Goal: Task Accomplishment & Management: Manage account settings

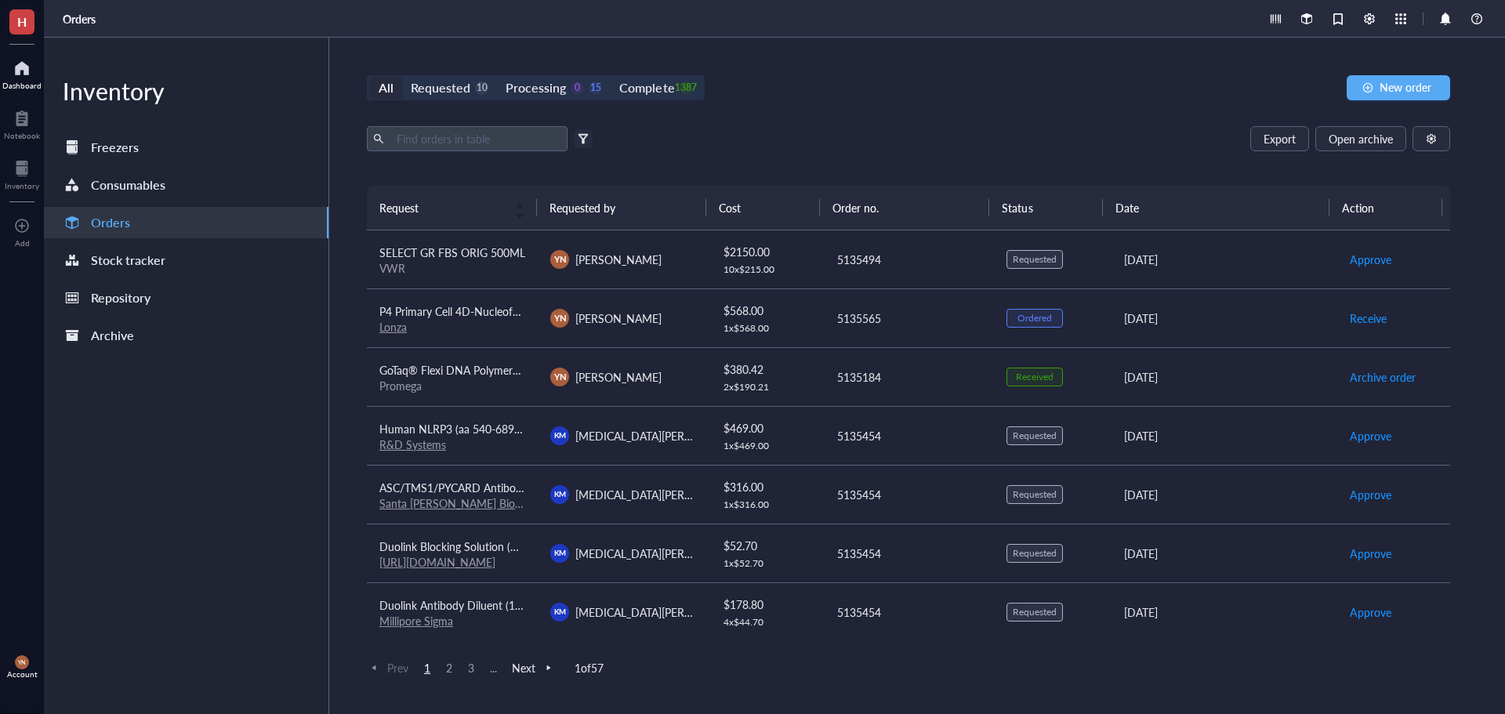
click at [18, 82] on div "Dashboard" at bounding box center [21, 85] width 39 height 9
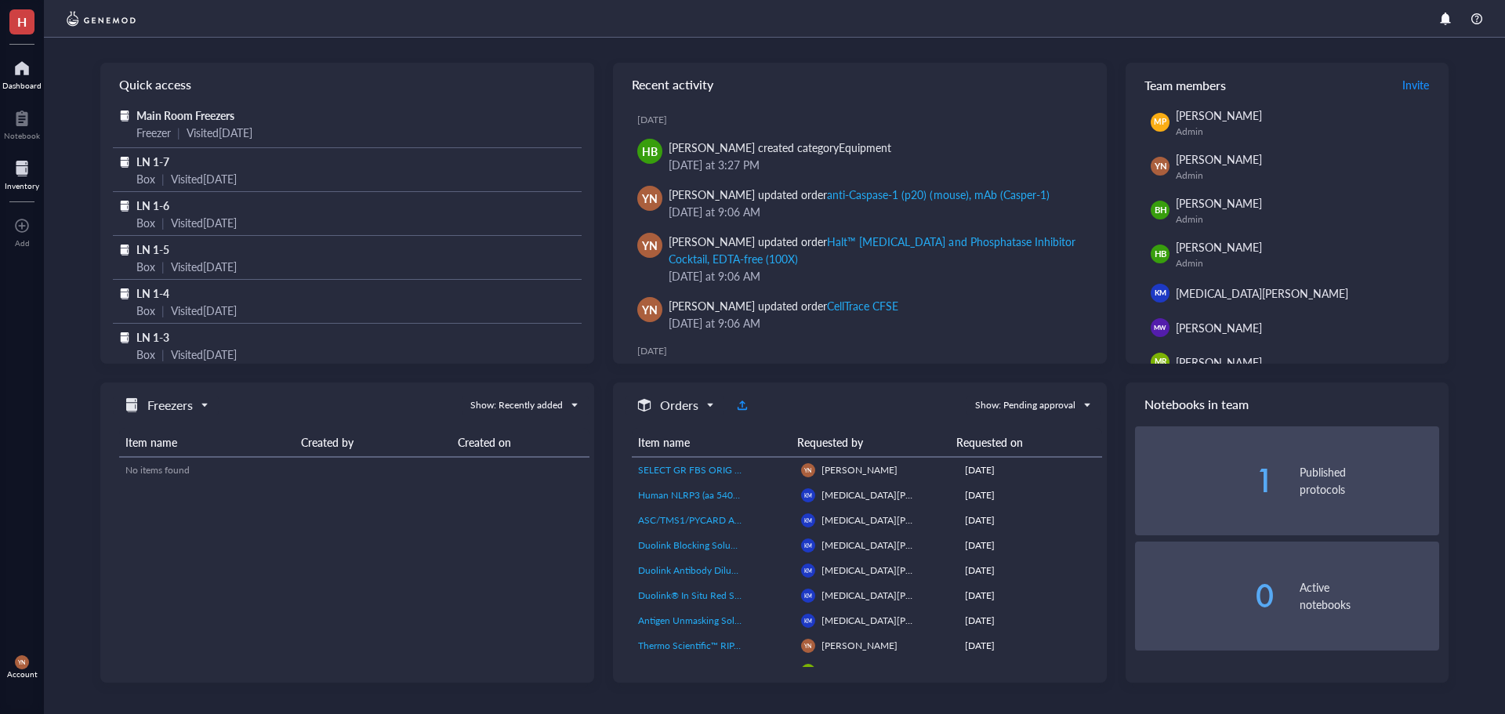
click at [18, 176] on div at bounding box center [22, 168] width 34 height 25
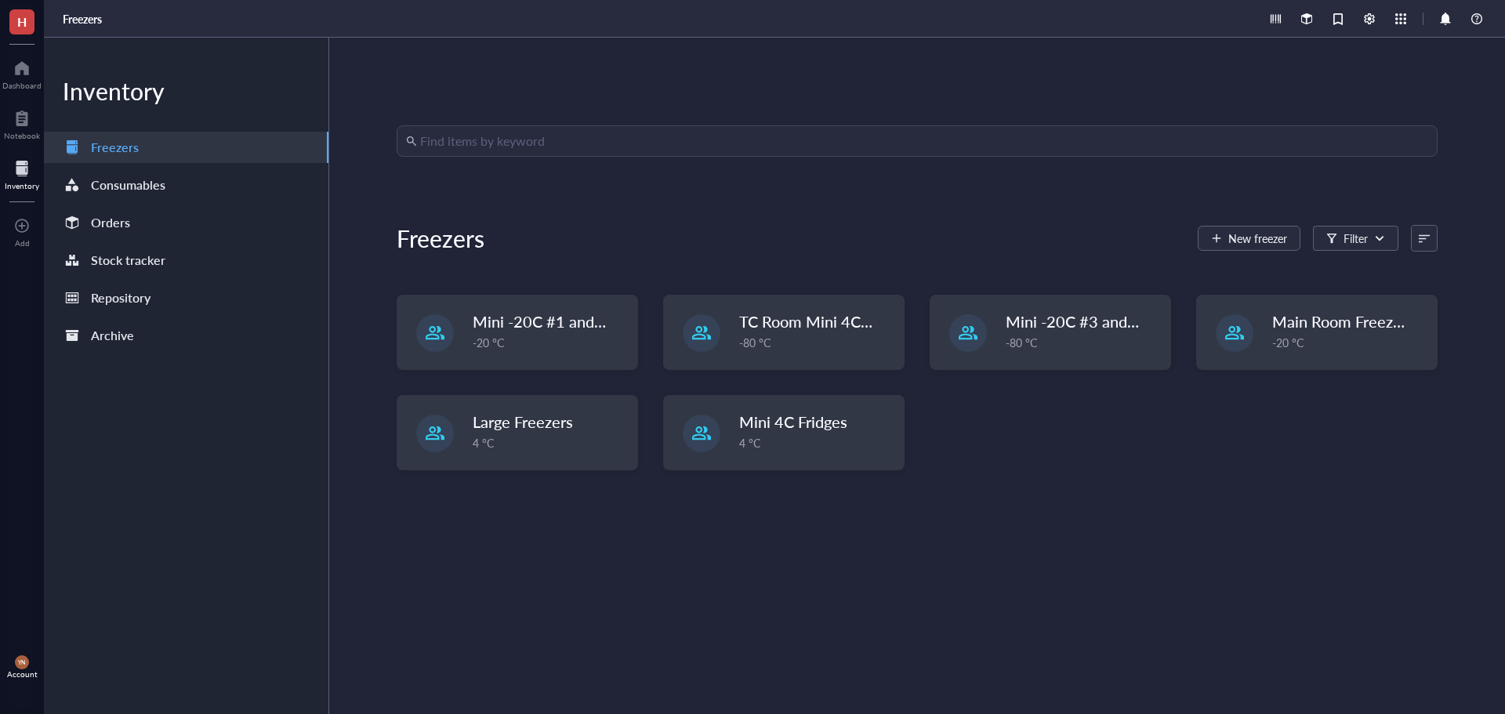
drag, startPoint x: 13, startPoint y: 667, endPoint x: 25, endPoint y: 665, distance: 12.0
click at [13, 666] on div "YN Account" at bounding box center [22, 667] width 44 height 44
click at [122, 609] on link "Account settings" at bounding box center [111, 609] width 103 height 28
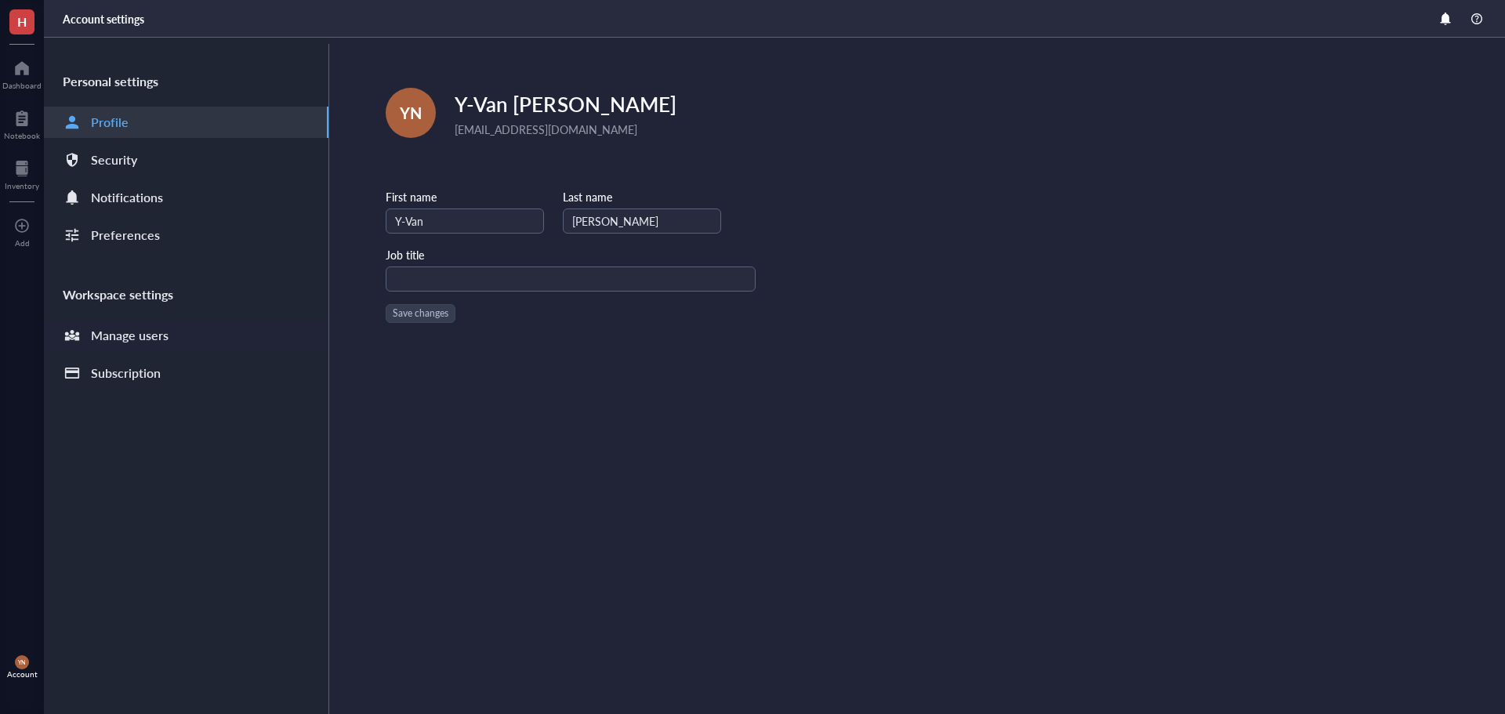
click at [161, 338] on div "Manage users" at bounding box center [130, 336] width 78 height 22
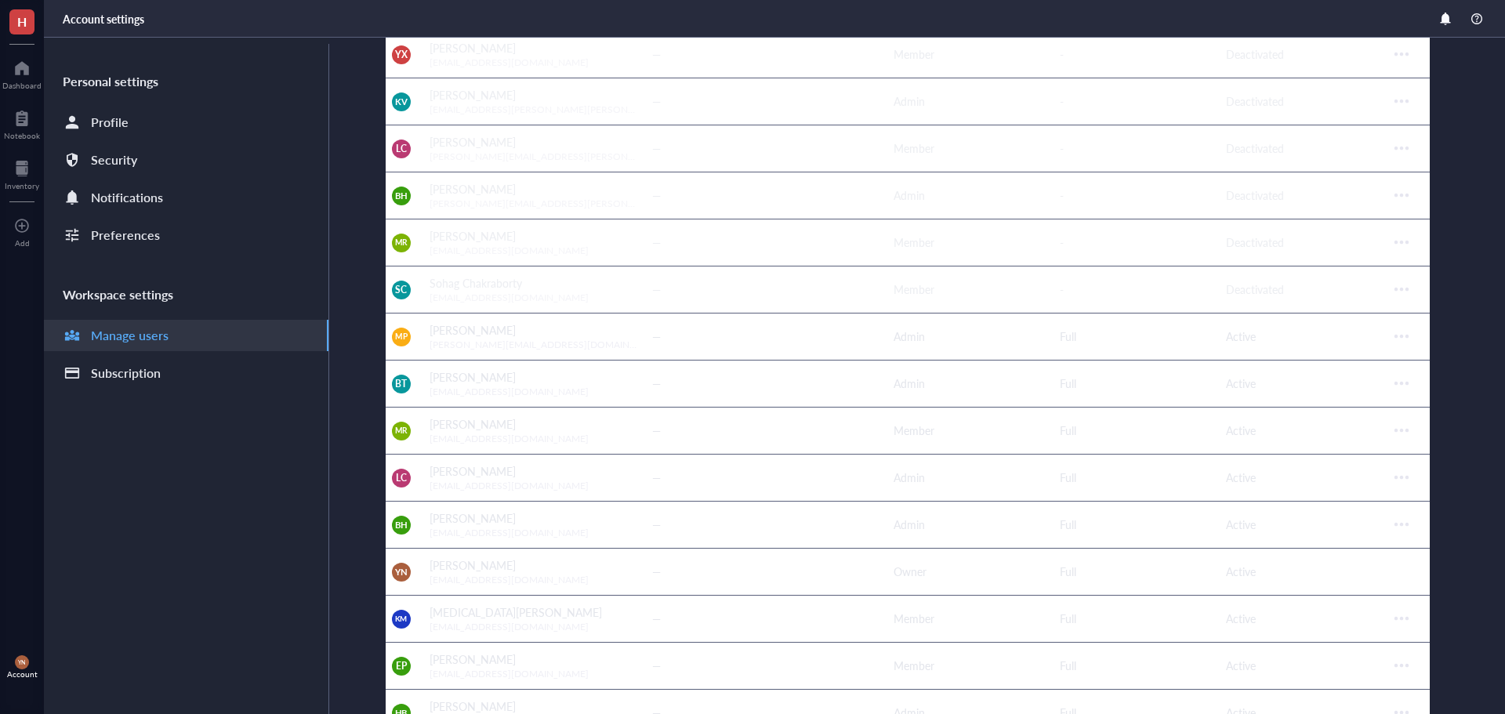
scroll to position [549, 0]
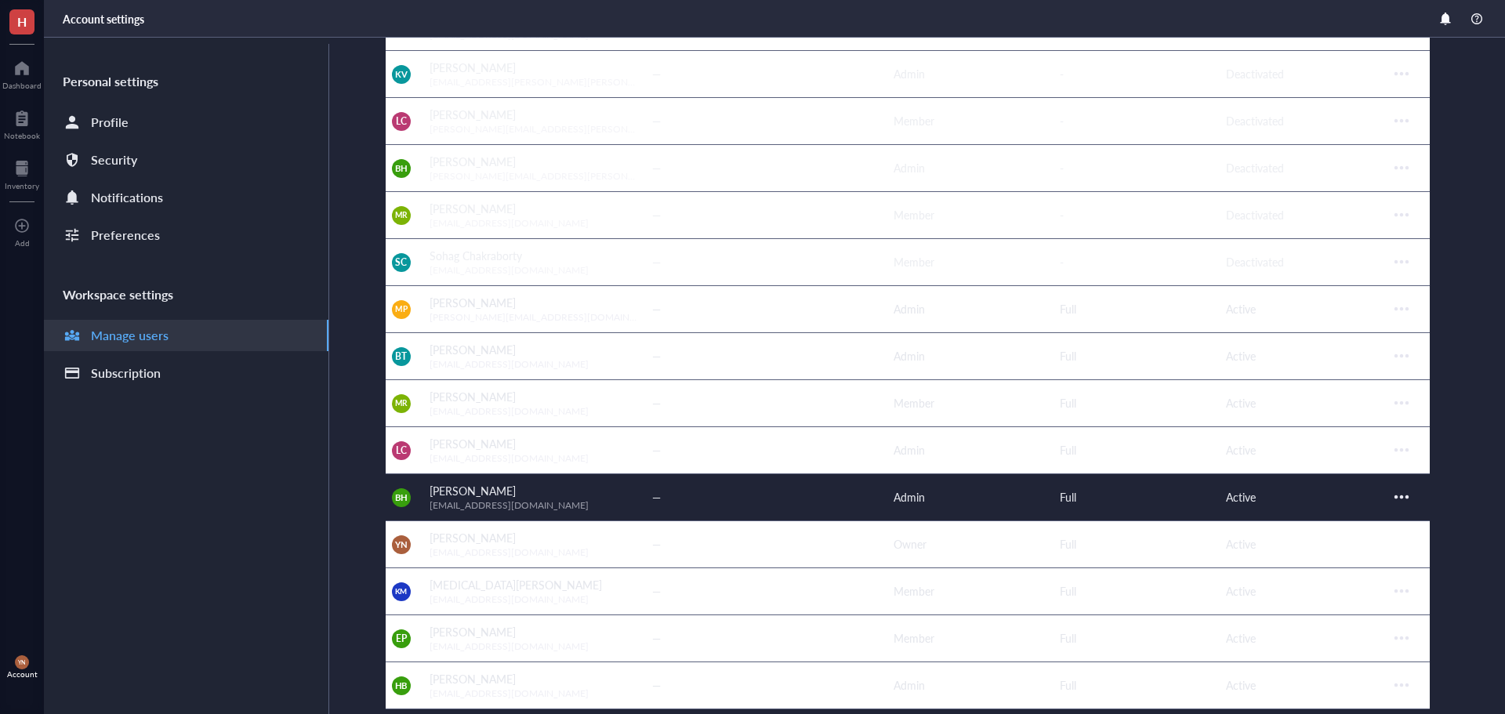
click at [1392, 493] on div at bounding box center [1401, 497] width 25 height 25
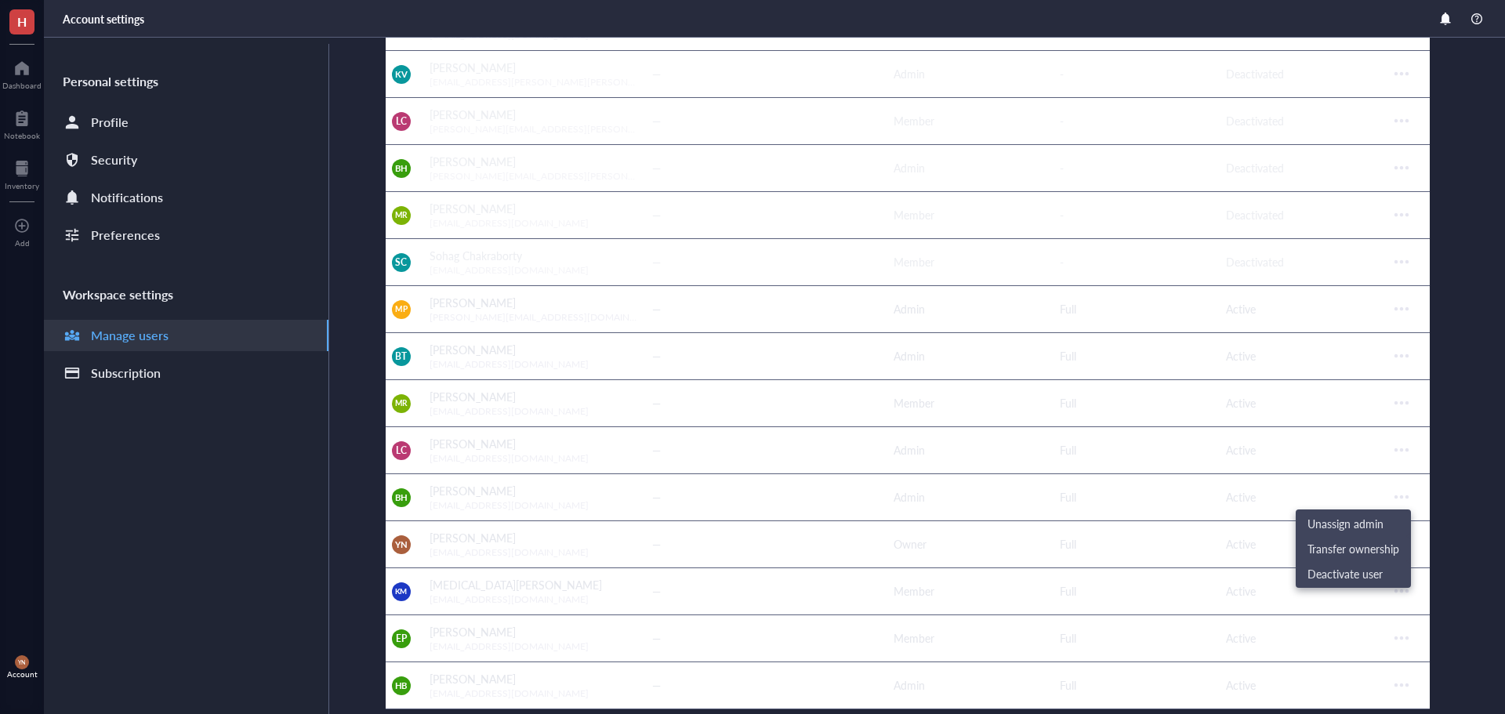
click at [1455, 489] on div "[PERSON_NAME] Lab Eastern Time ([GEOGRAPHIC_DATA] & [GEOGRAPHIC_DATA]), [GEOGRA…" at bounding box center [946, 376] width 1120 height 677
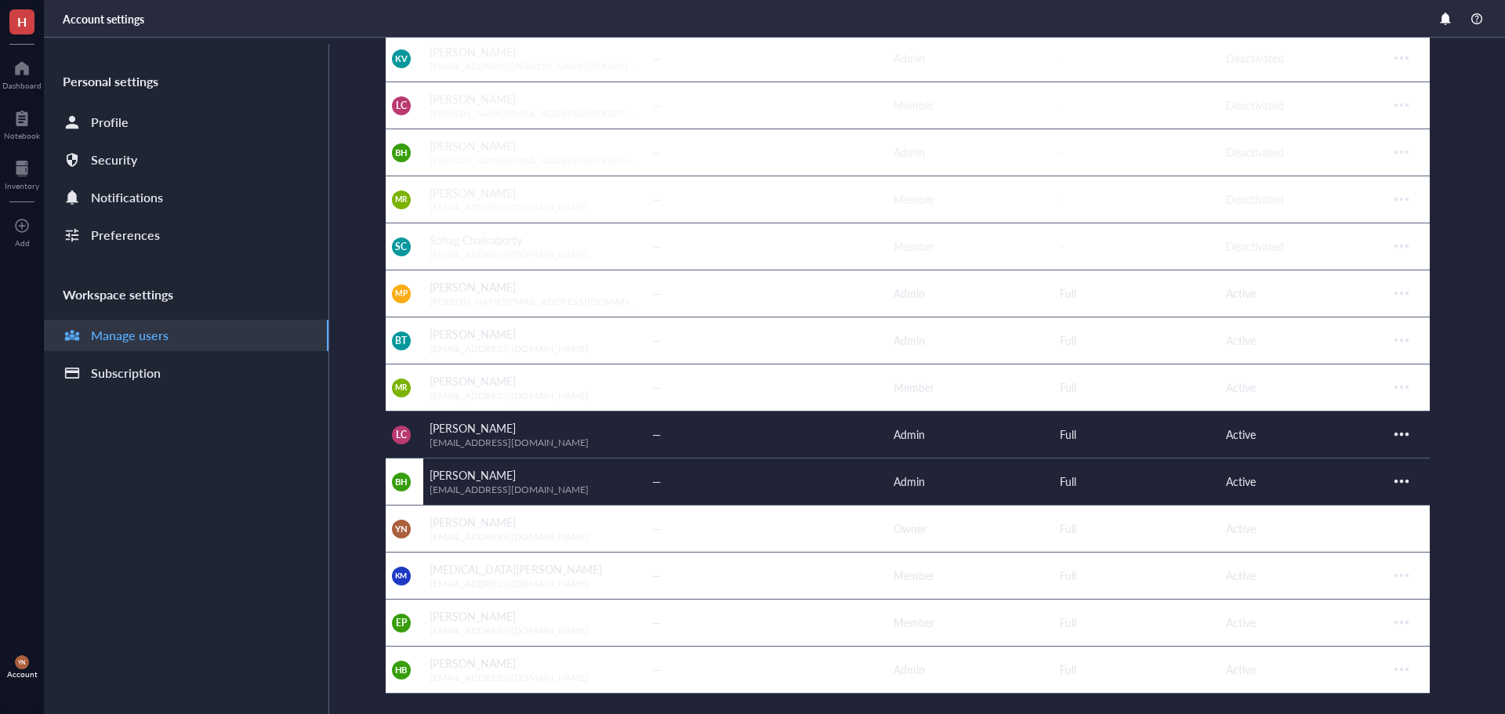
scroll to position [569, 0]
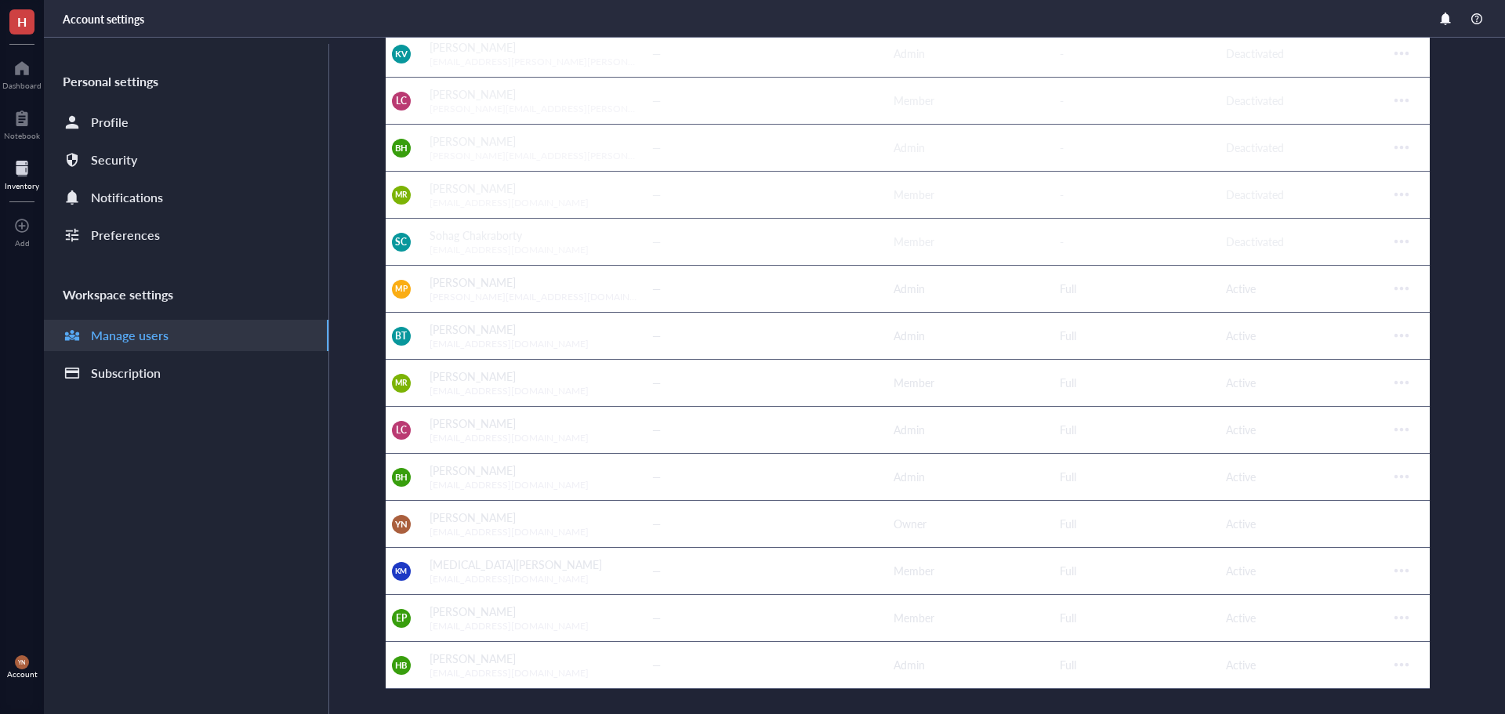
click at [11, 164] on div at bounding box center [22, 168] width 34 height 25
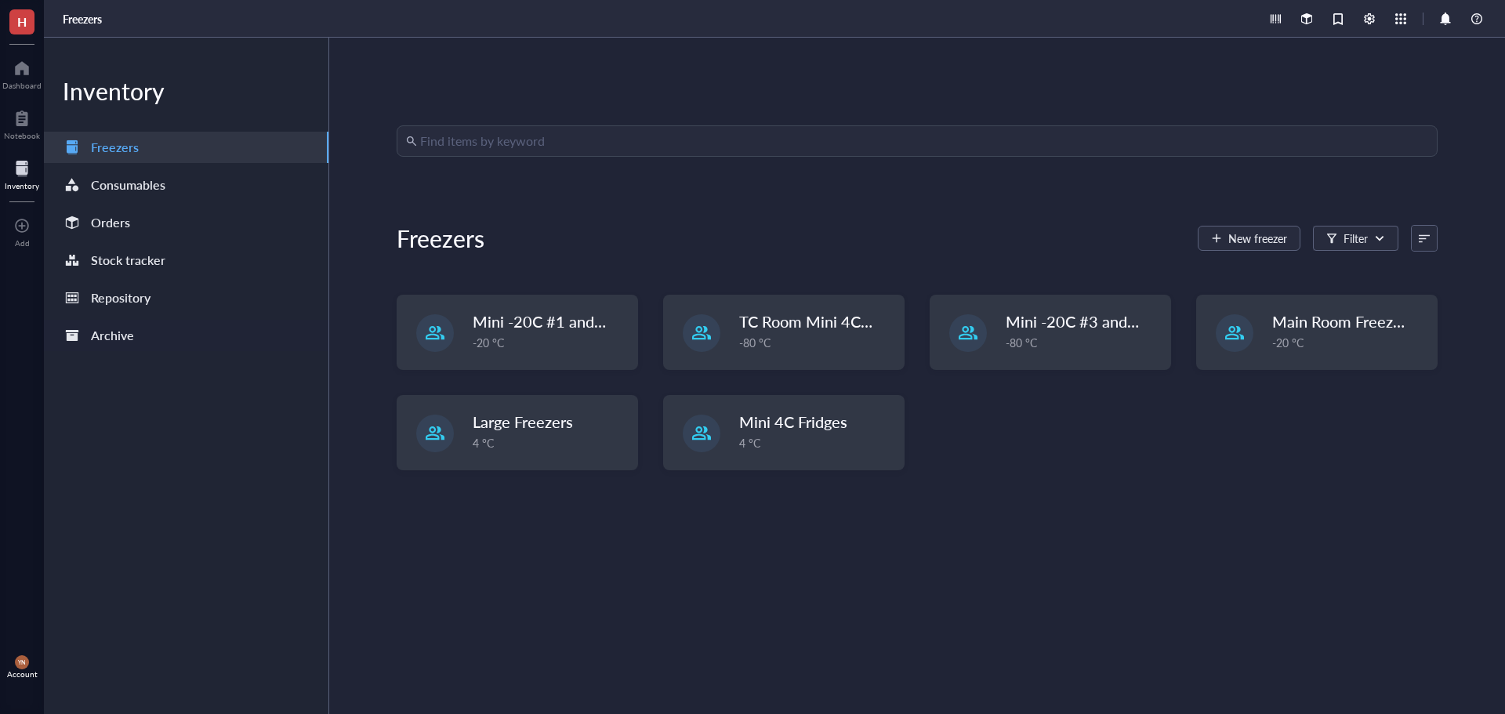
click at [121, 338] on div "Archive" at bounding box center [112, 336] width 43 height 22
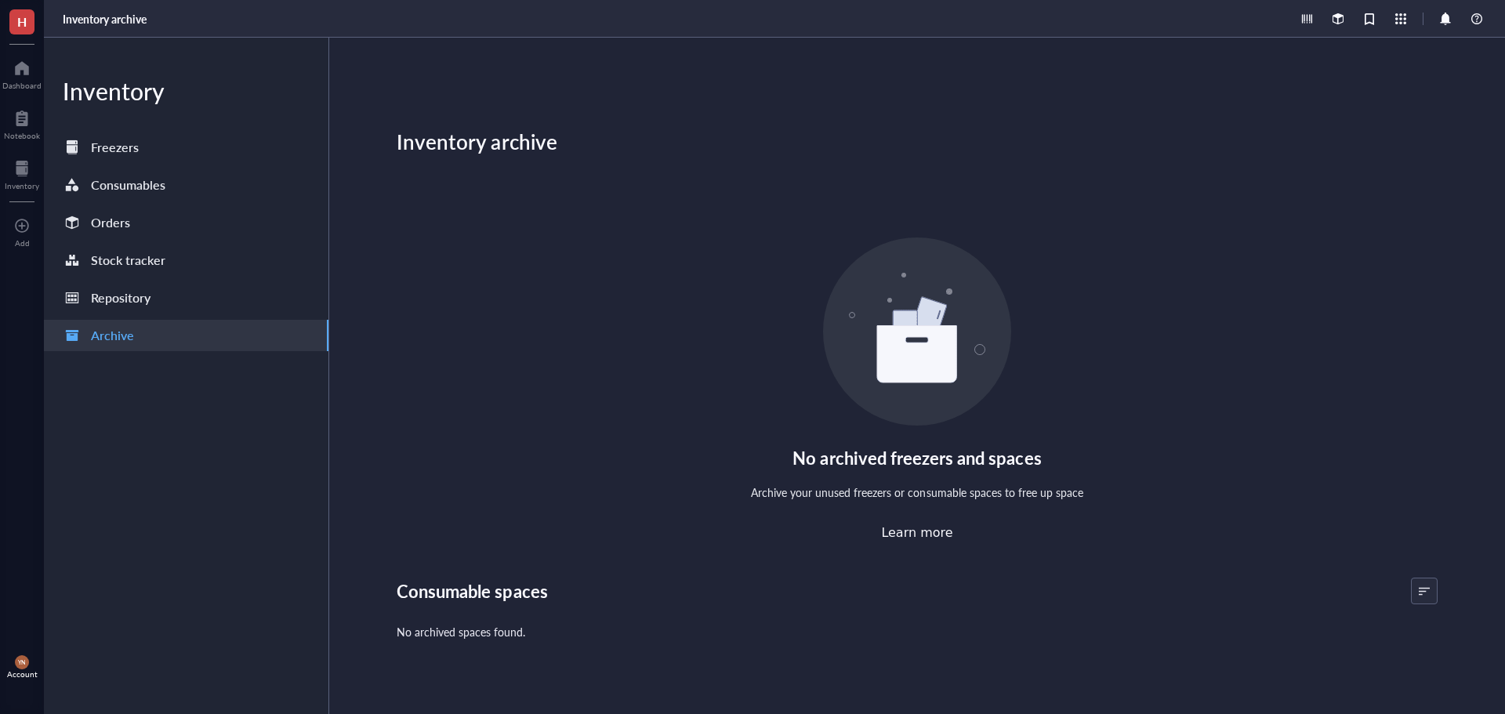
drag, startPoint x: 532, startPoint y: 435, endPoint x: 543, endPoint y: 426, distance: 13.9
click at [533, 435] on div "No archived freezers and spaces Archive your unused freezers or consumable spac…" at bounding box center [917, 389] width 1041 height 303
click at [134, 300] on div "Repository" at bounding box center [121, 298] width 60 height 22
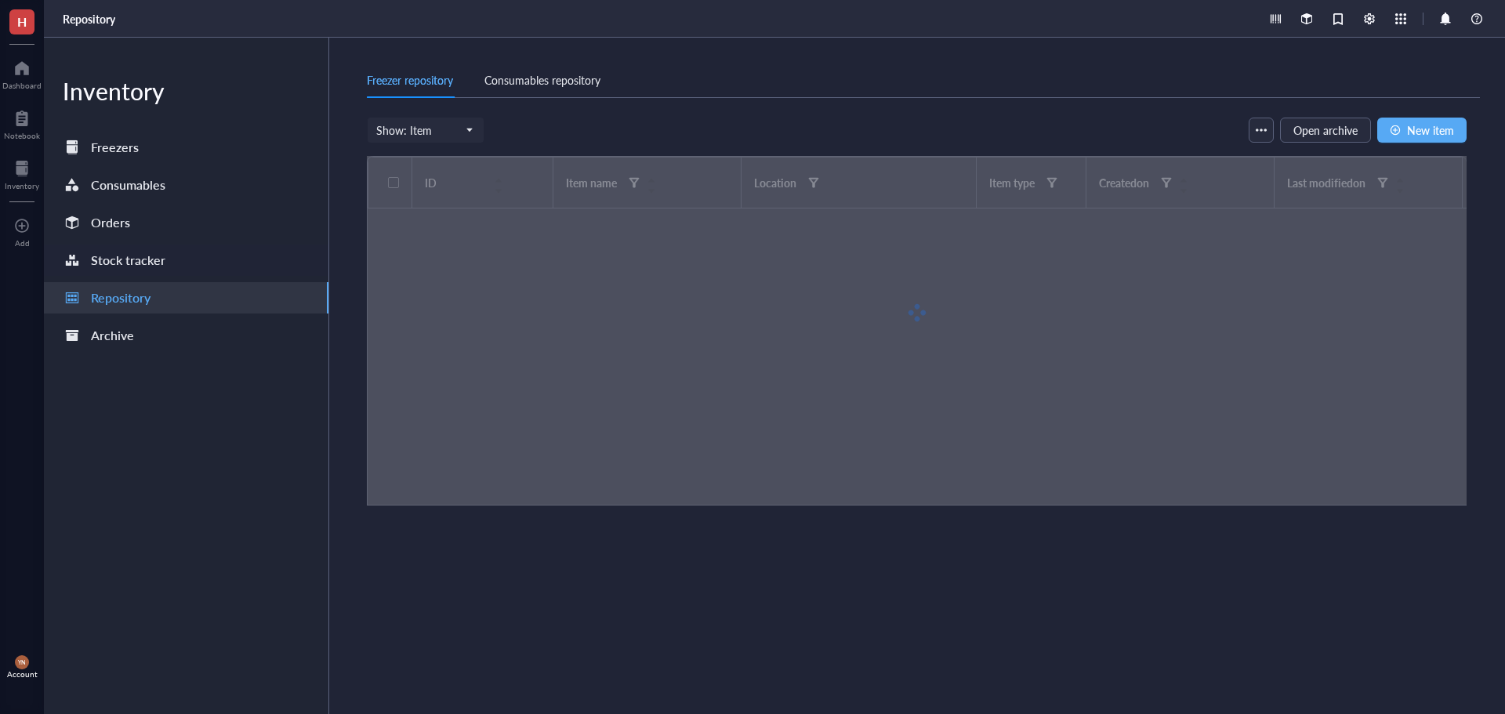
click at [127, 259] on div "Stock tracker" at bounding box center [128, 260] width 74 height 22
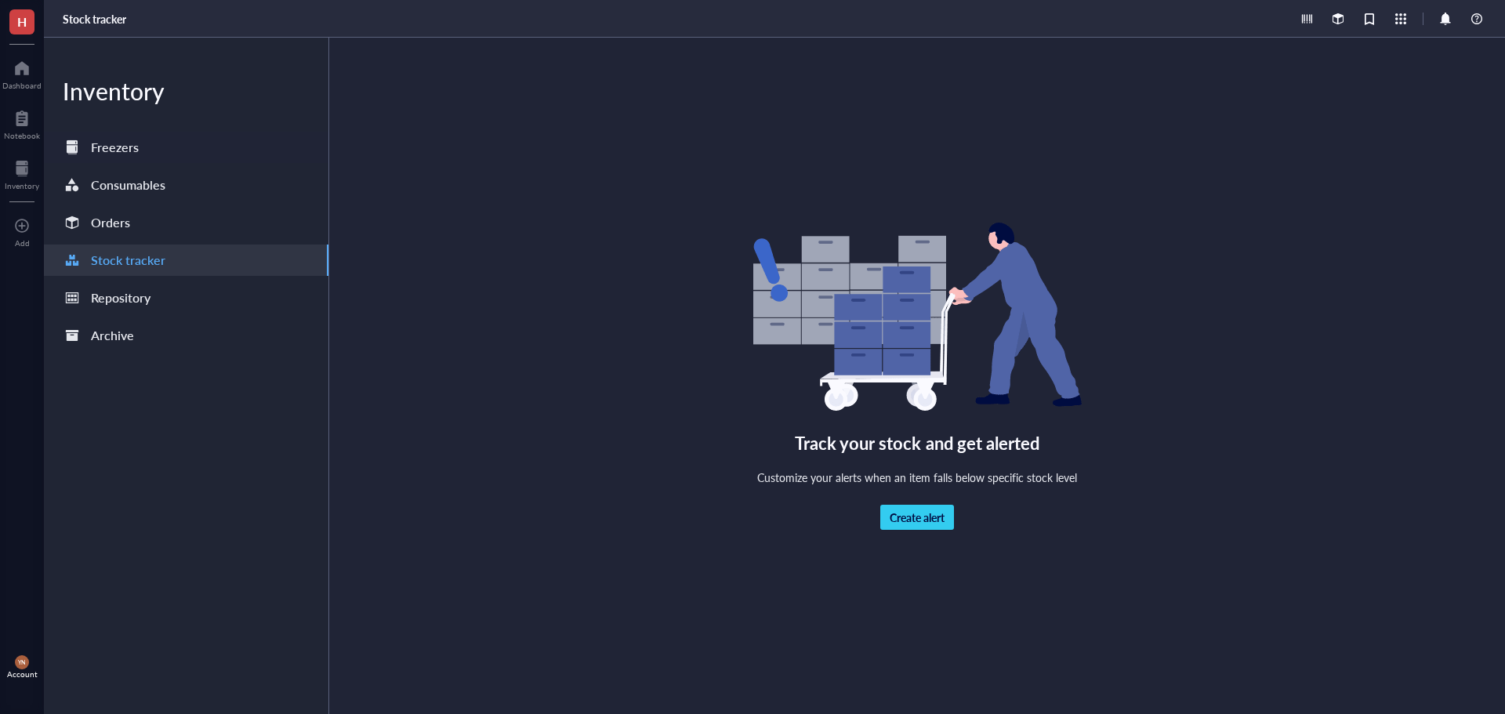
click at [139, 140] on div "Freezers" at bounding box center [186, 147] width 285 height 31
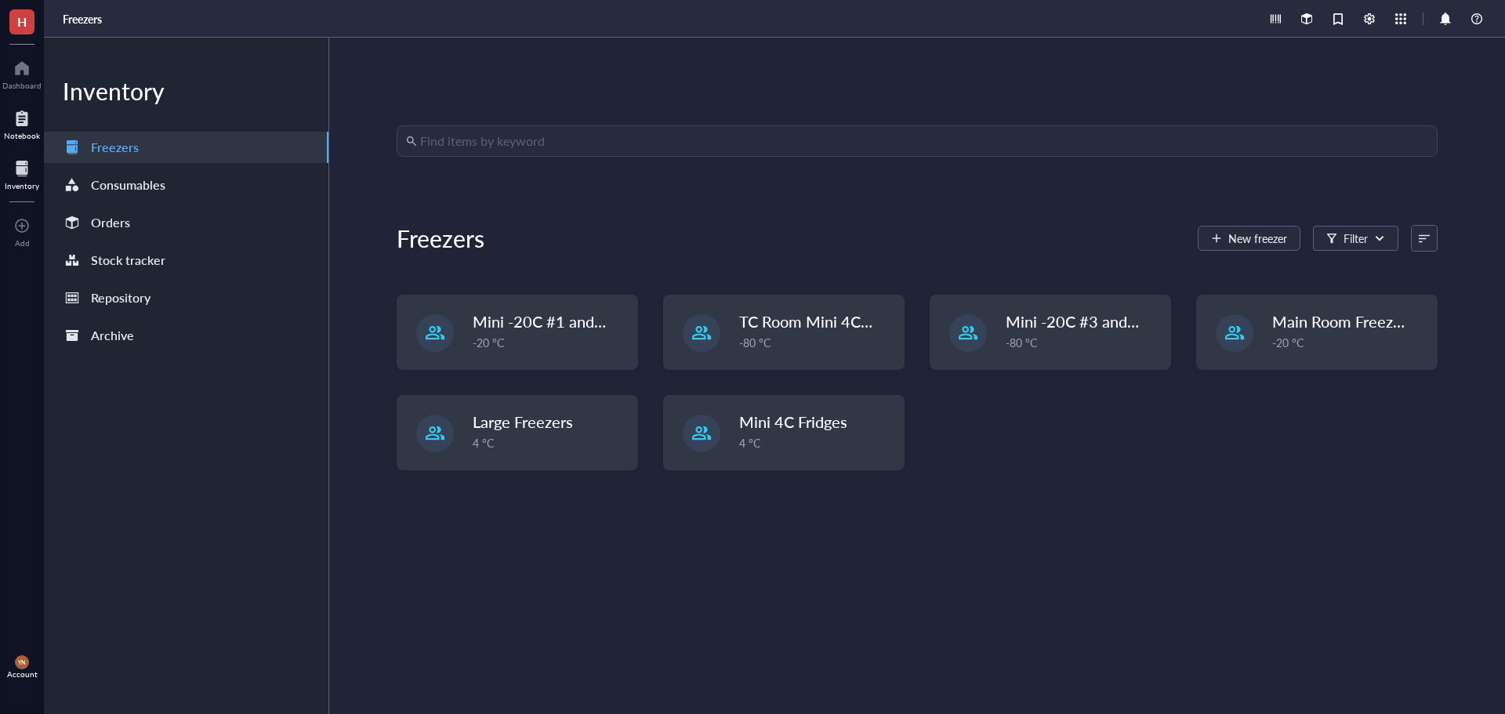
click at [26, 124] on div at bounding box center [22, 118] width 36 height 25
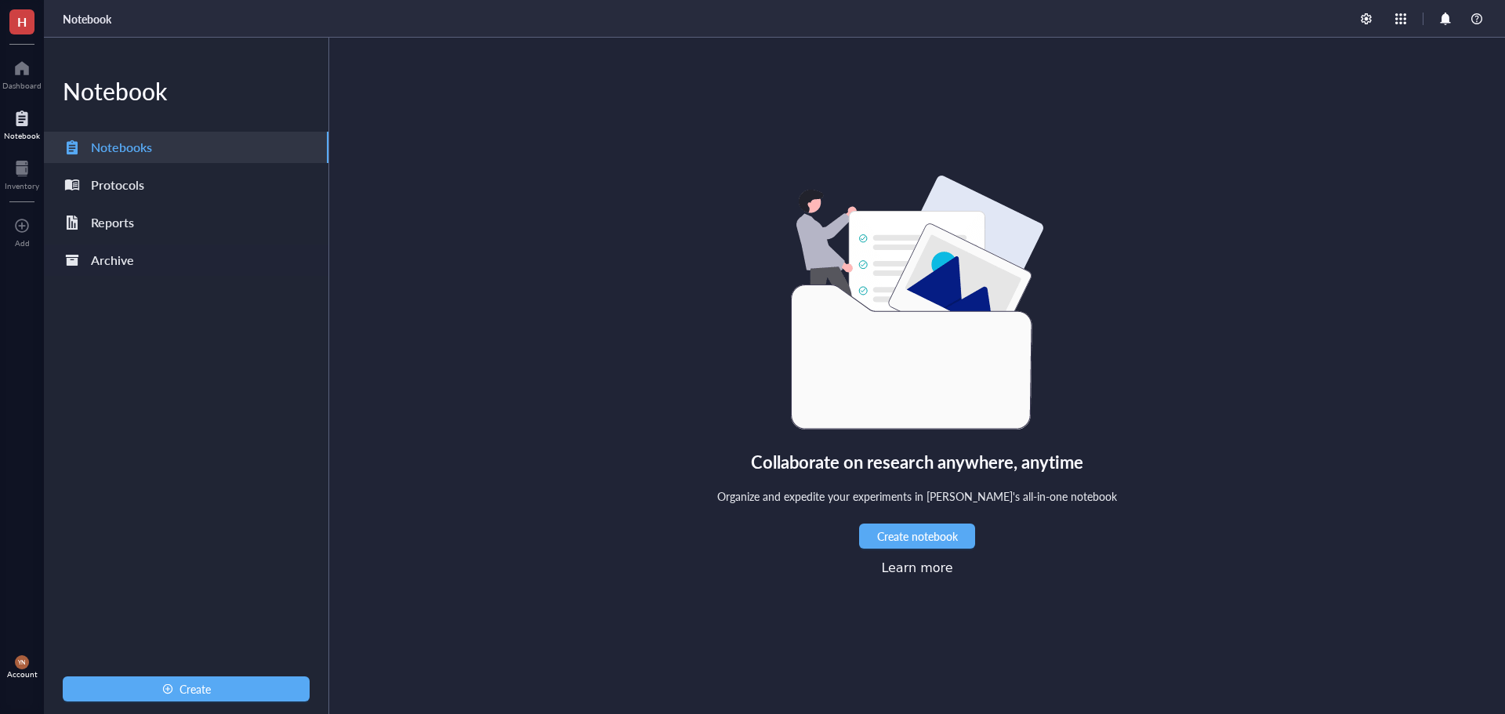
click at [120, 258] on div "Archive" at bounding box center [112, 260] width 43 height 22
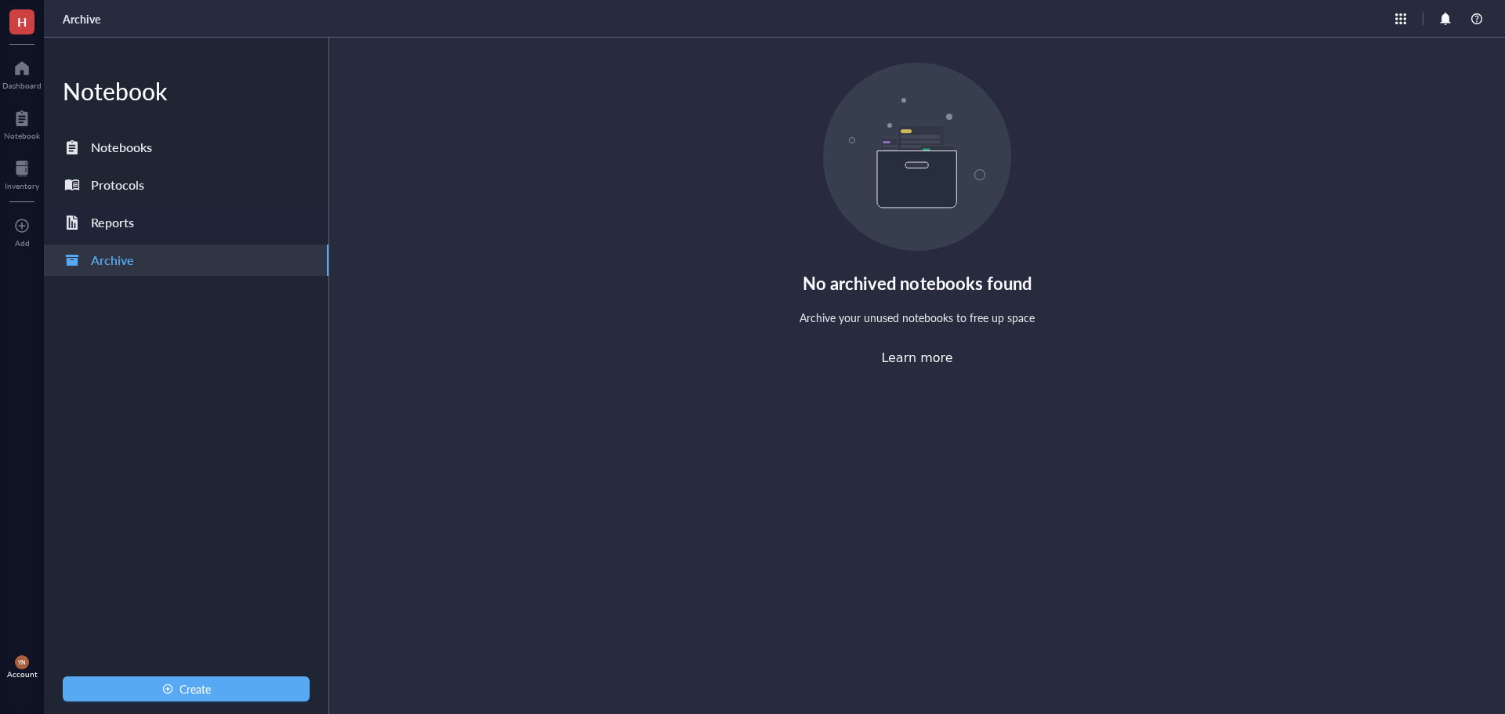
click at [120, 227] on div "Reports" at bounding box center [112, 223] width 43 height 22
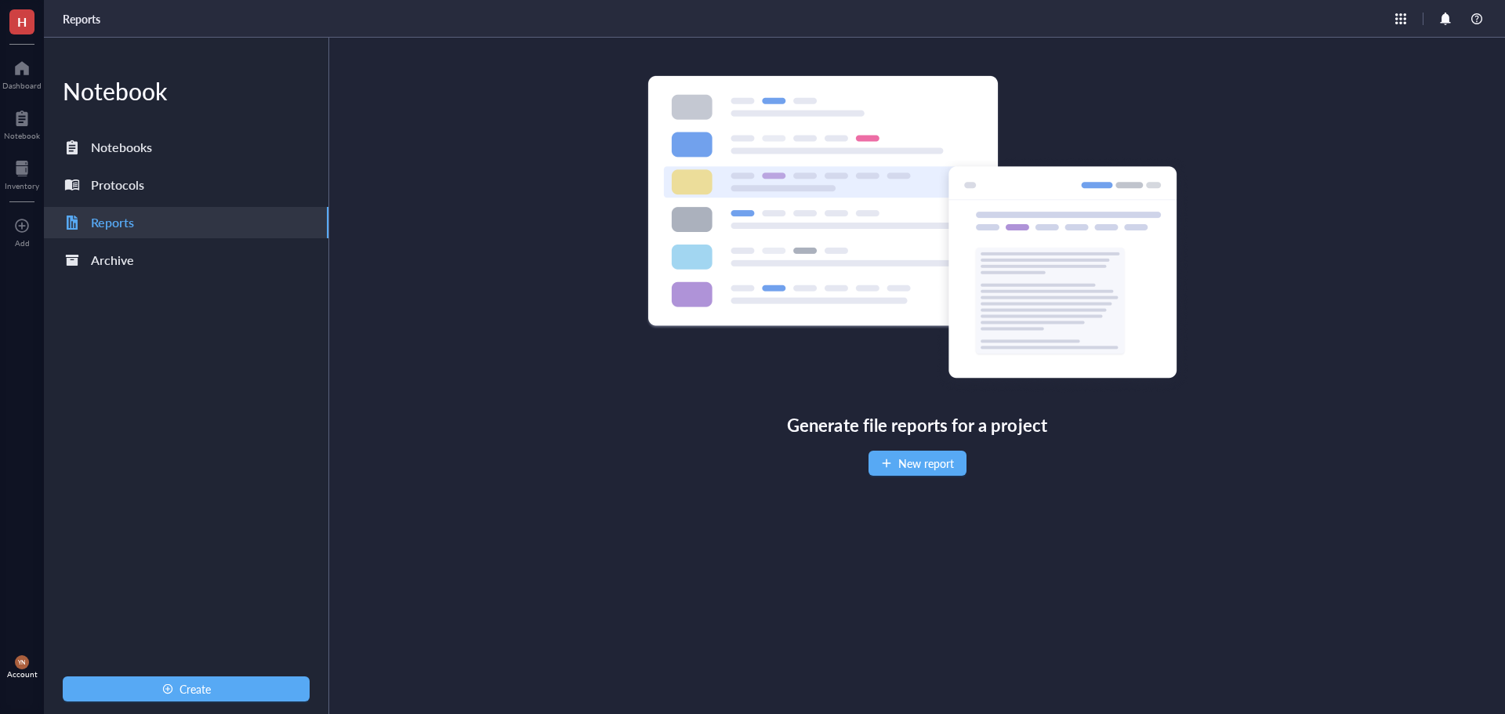
click at [750, 444] on div "Generate file reports for a project New report" at bounding box center [917, 275] width 1101 height 401
click at [136, 180] on div "Protocols" at bounding box center [117, 185] width 53 height 22
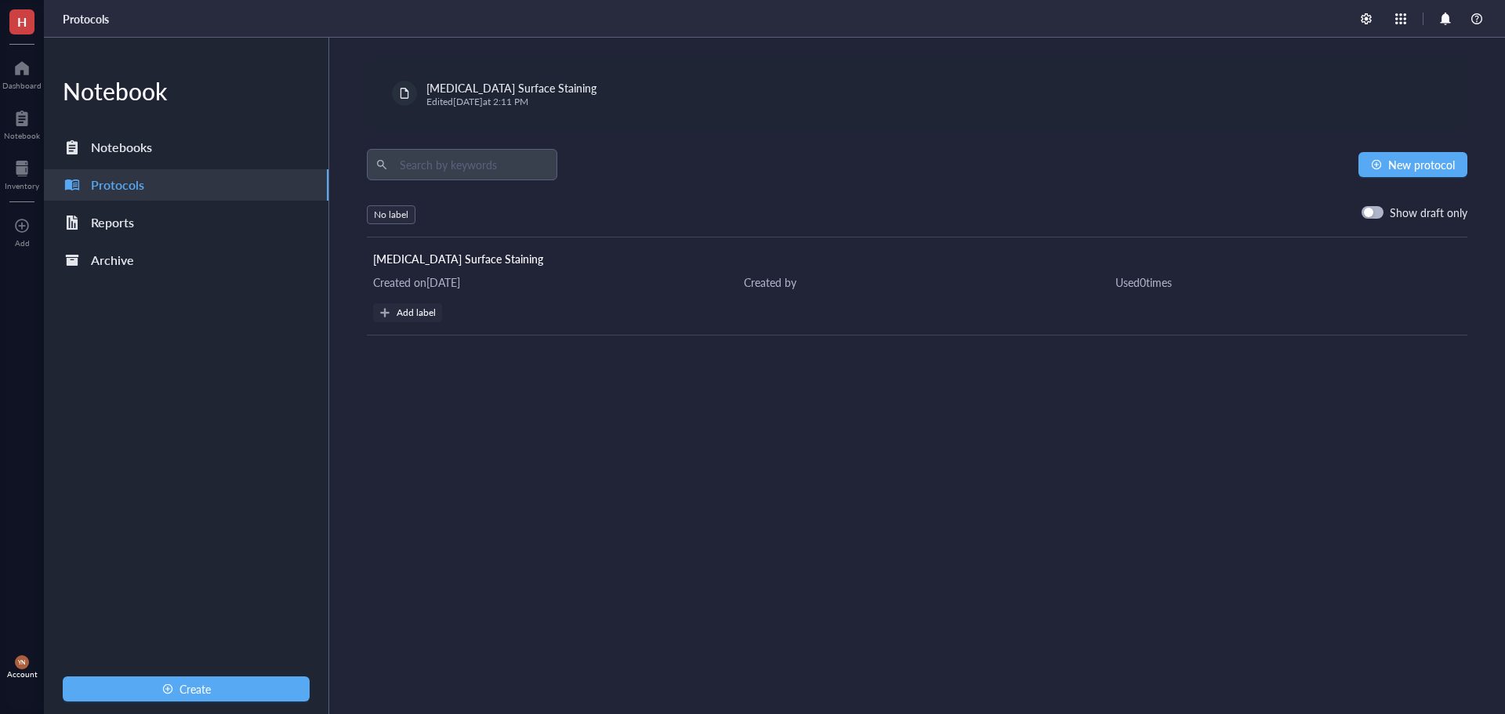
click at [628, 465] on div "[MEDICAL_DATA] Surface Staining Edited [DATE] 2:11 PM New protocol No label Sho…" at bounding box center [917, 376] width 1176 height 677
click at [139, 149] on div "Notebooks" at bounding box center [121, 147] width 61 height 22
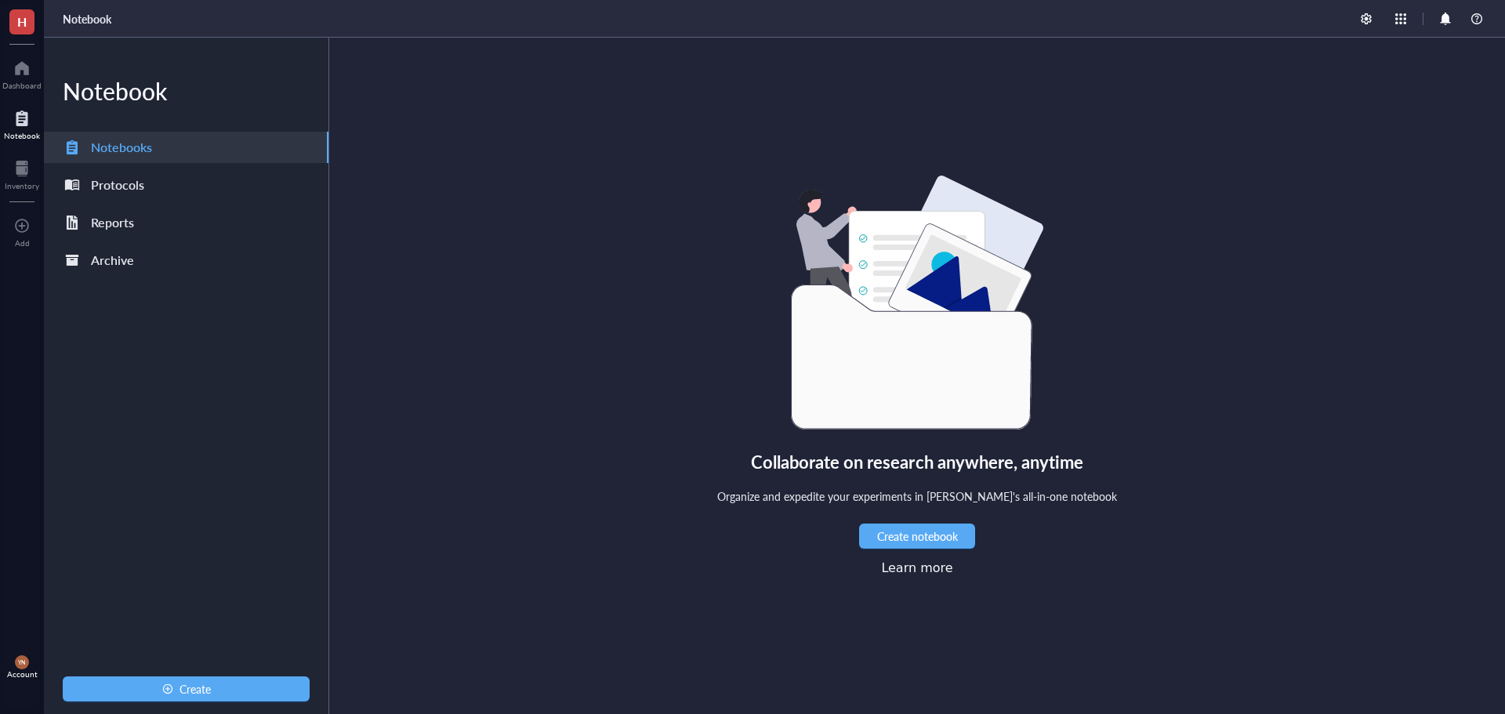
click at [610, 416] on div "Collaborate on research anywhere, anytime Organize and expedite your experiment…" at bounding box center [917, 376] width 1176 height 677
click at [911, 539] on span "Create notebook" at bounding box center [917, 536] width 81 height 13
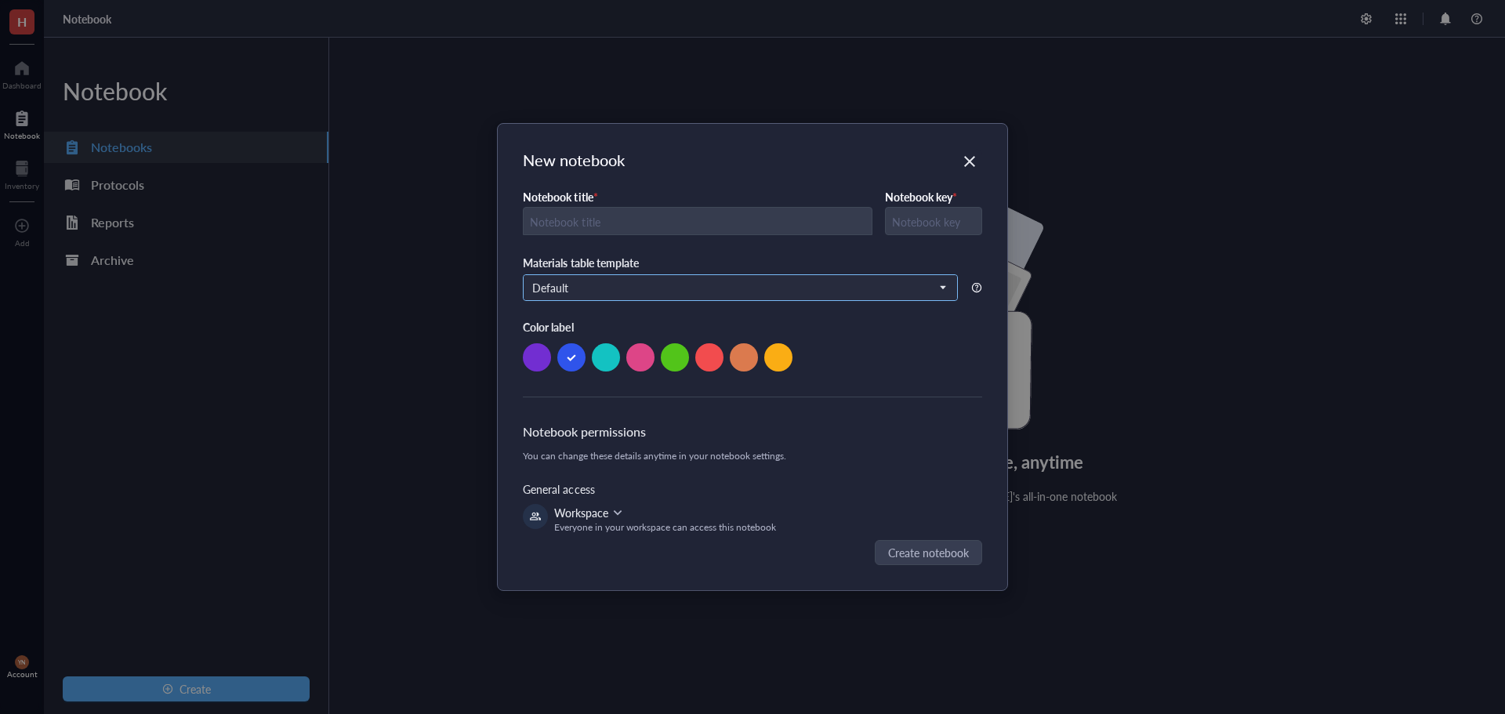
click at [636, 289] on span "Default" at bounding box center [738, 288] width 412 height 14
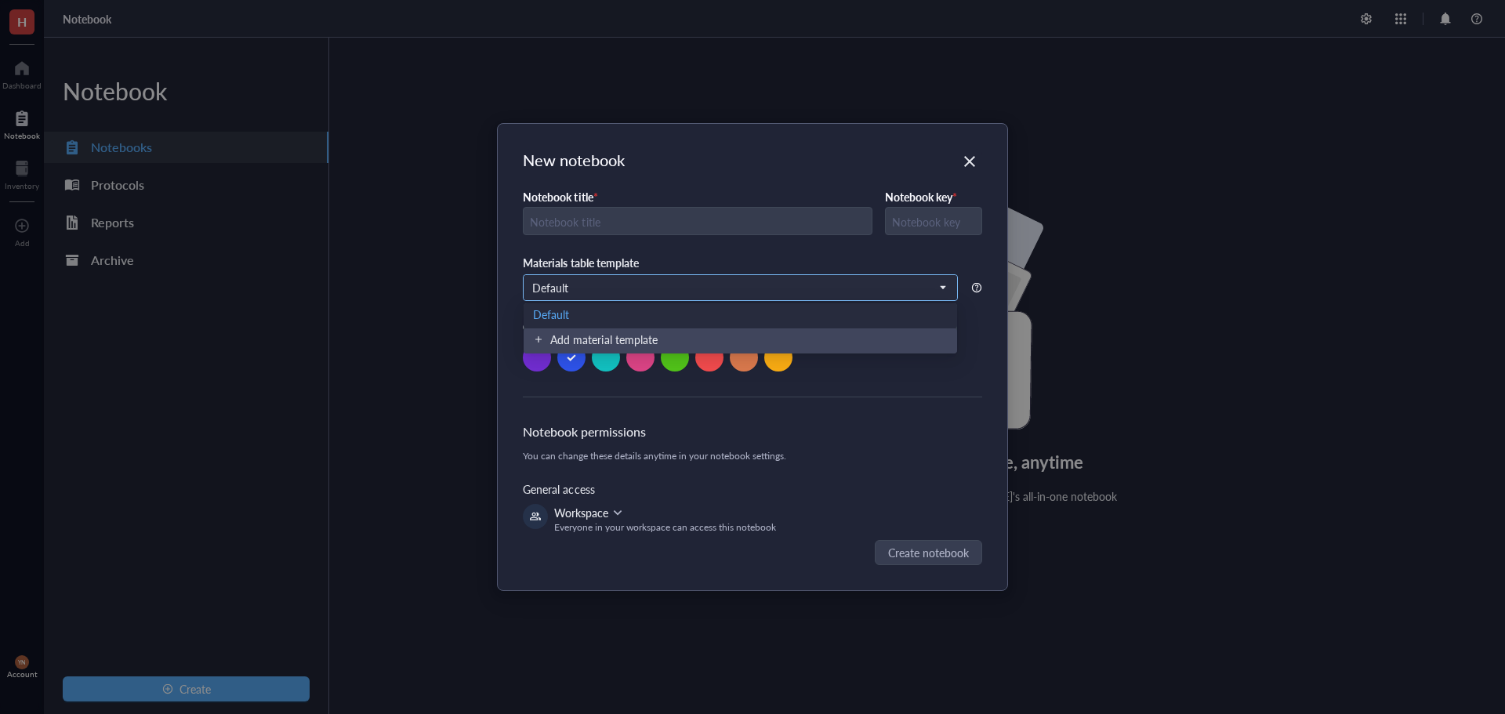
click at [636, 289] on span "Default" at bounding box center [738, 288] width 412 height 14
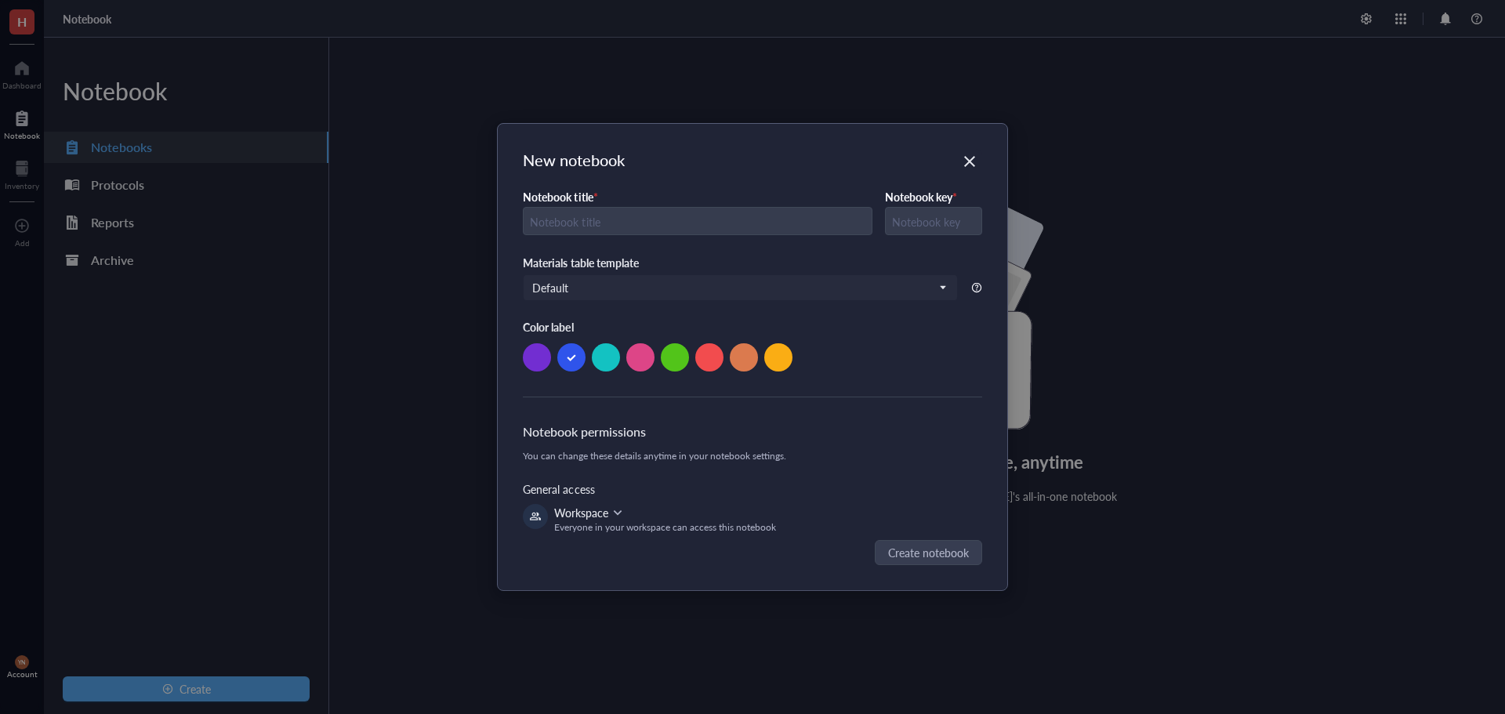
click at [617, 517] on icon at bounding box center [617, 512] width 11 height 11
click at [617, 516] on icon at bounding box center [617, 512] width 11 height 11
click at [574, 231] on input "text" at bounding box center [698, 222] width 348 height 28
click at [968, 163] on icon "Close" at bounding box center [969, 161] width 11 height 11
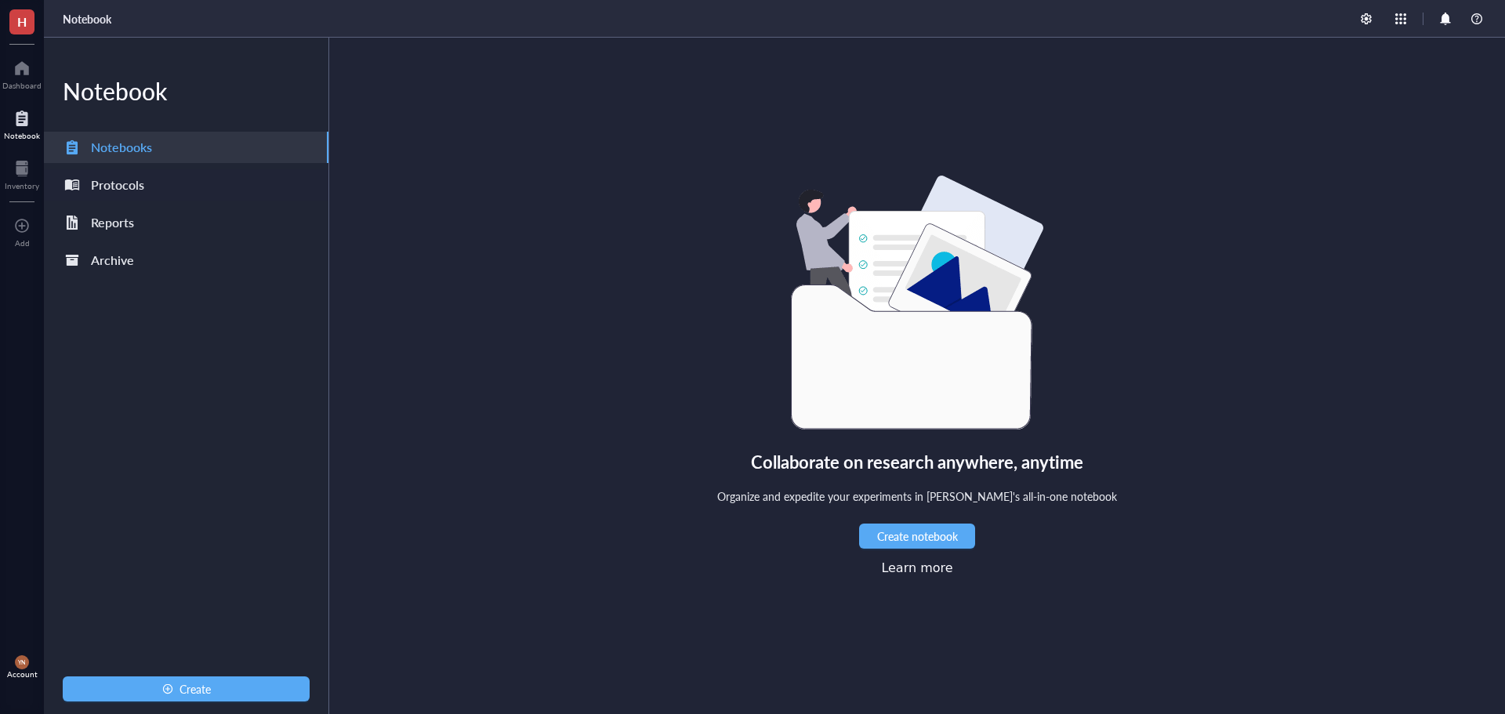
click at [178, 183] on div "Protocols" at bounding box center [186, 184] width 285 height 31
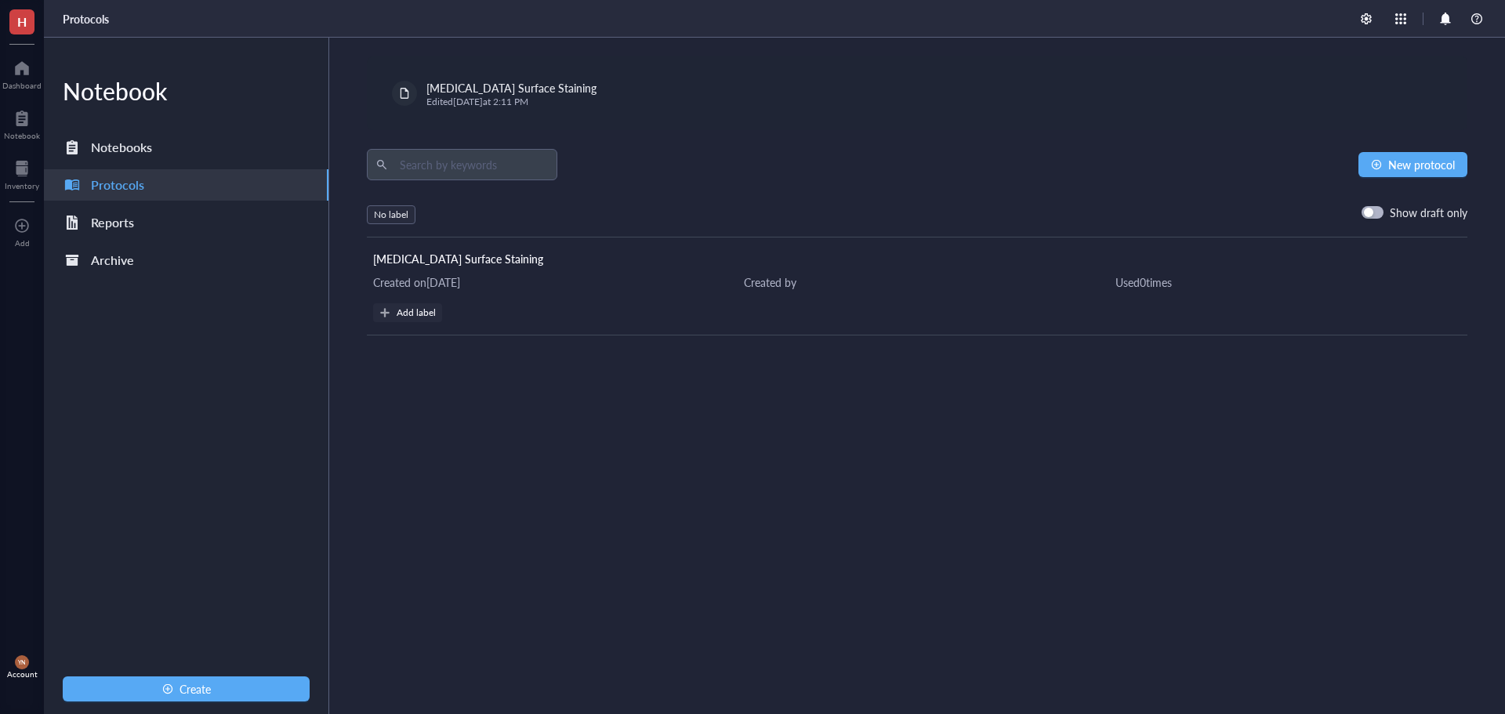
click at [724, 495] on div "[MEDICAL_DATA] Surface Staining Edited [DATE] 2:11 PM New protocol No label Sho…" at bounding box center [917, 376] width 1176 height 677
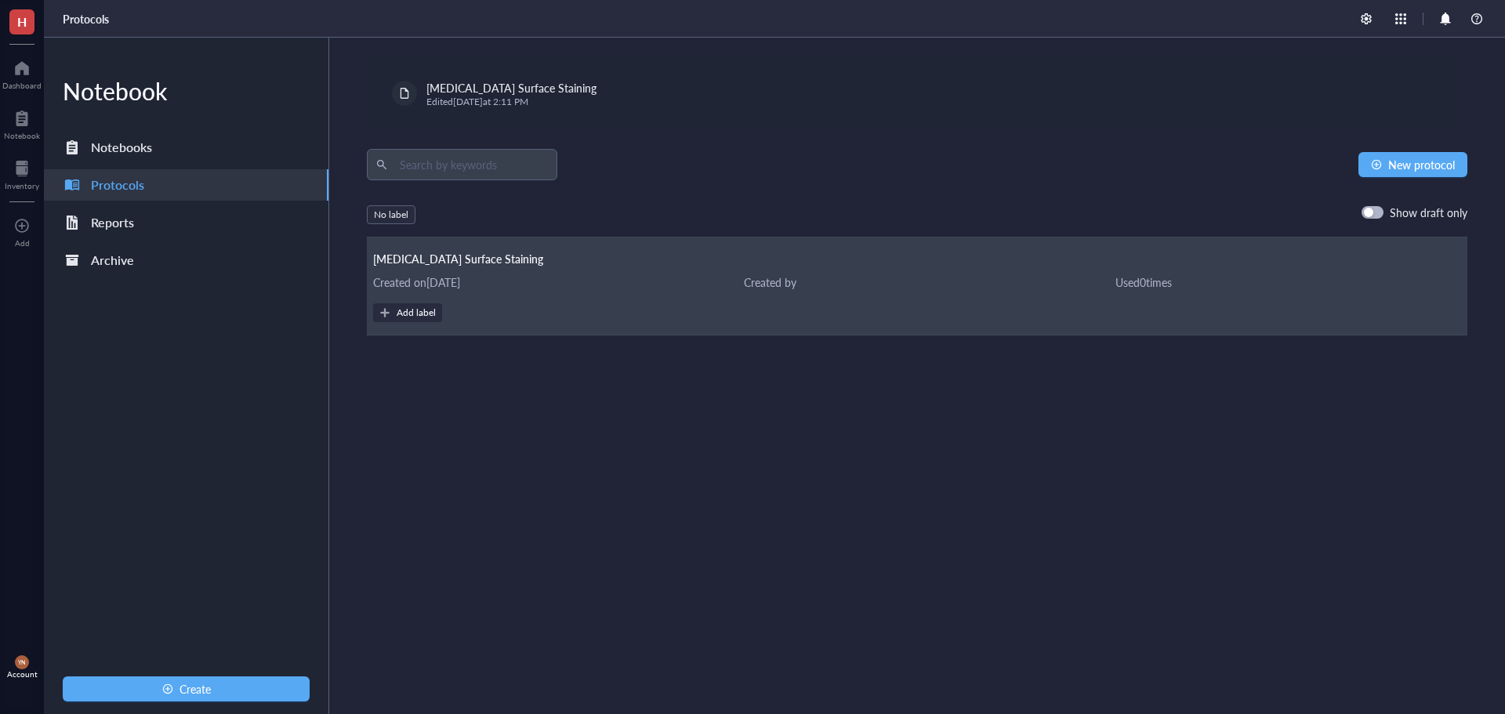
click at [477, 252] on span "[MEDICAL_DATA] Surface Staining" at bounding box center [458, 259] width 170 height 16
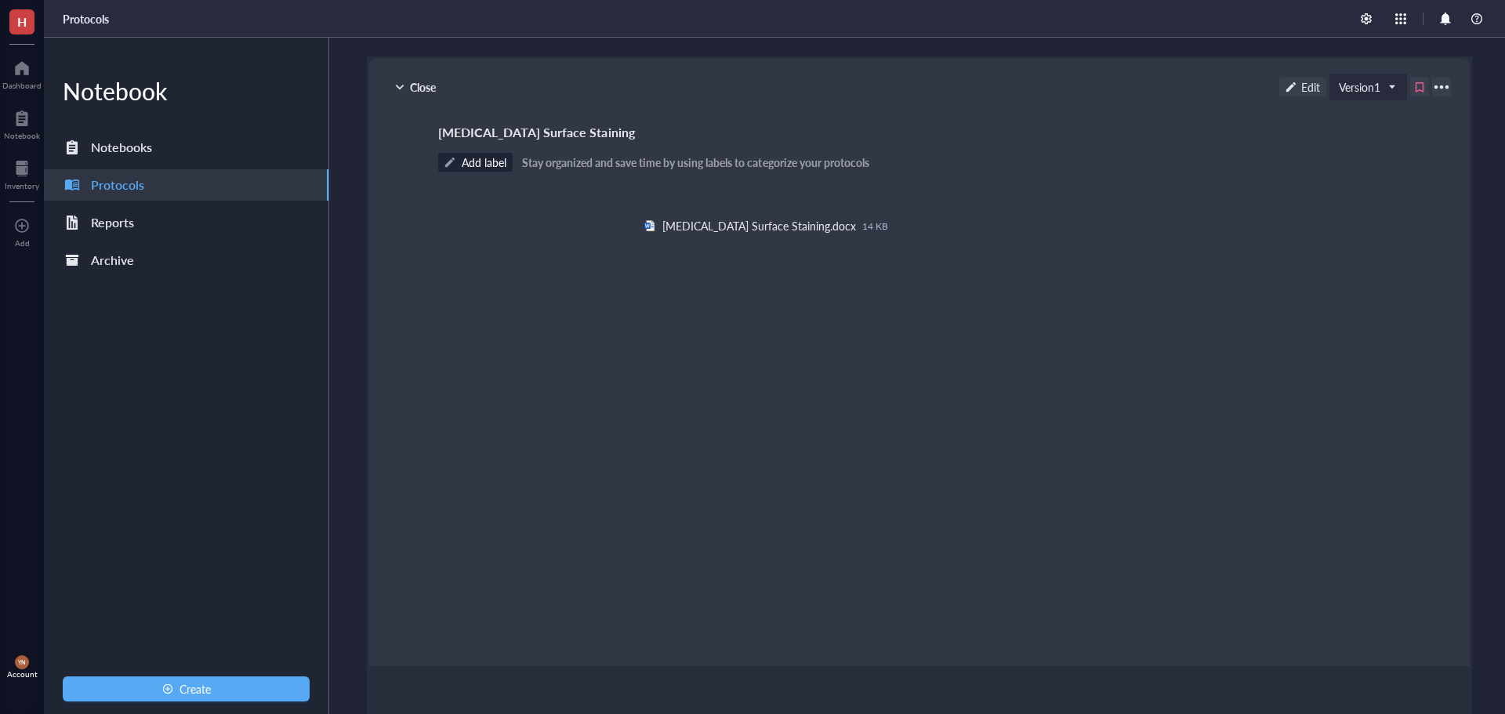
drag, startPoint x: 614, startPoint y: 293, endPoint x: 532, endPoint y: 224, distance: 107.4
click at [611, 292] on div "﻿ ﻿ [MEDICAL_DATA] Surface Staining.docx 14 KB ﻿" at bounding box center [916, 367] width 957 height 353
click at [421, 90] on div "Close" at bounding box center [415, 87] width 54 height 19
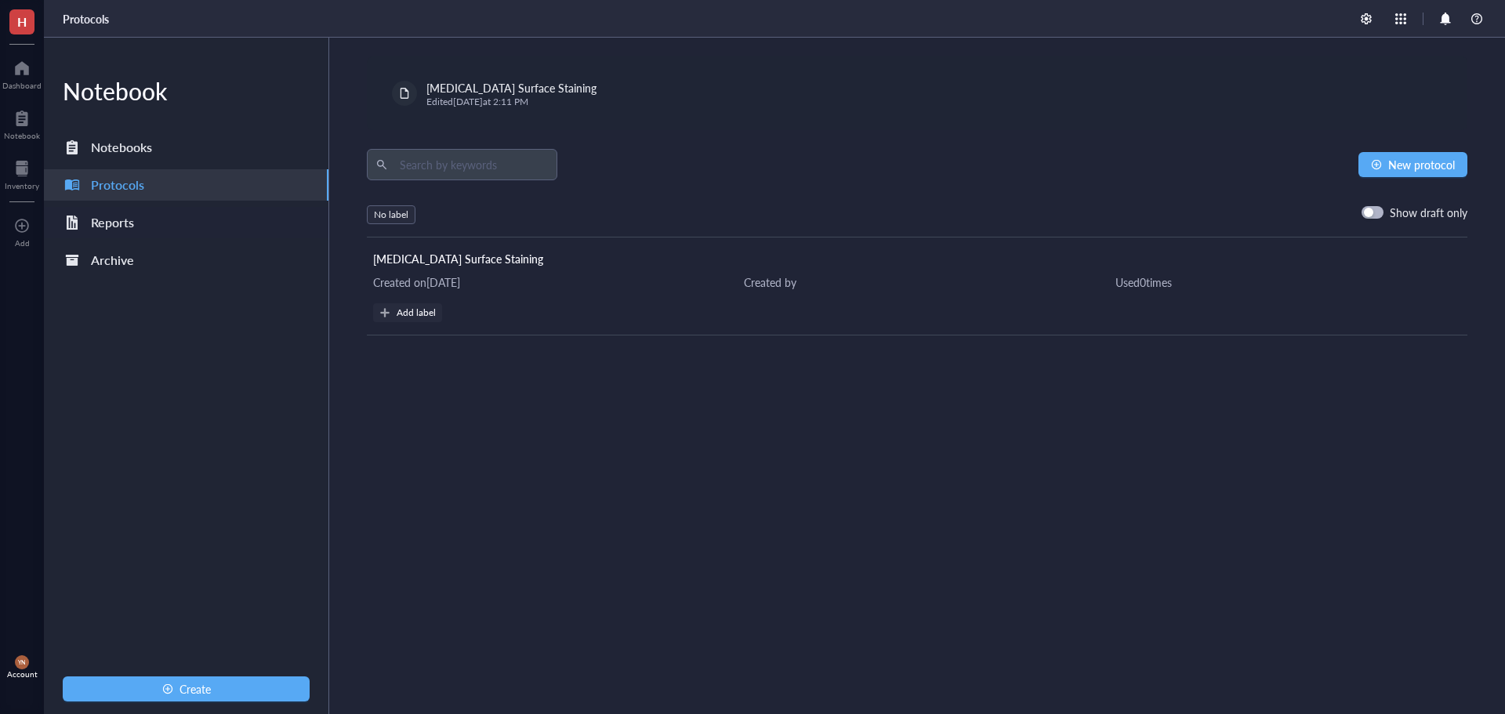
click at [115, 215] on div "Reports" at bounding box center [112, 223] width 43 height 22
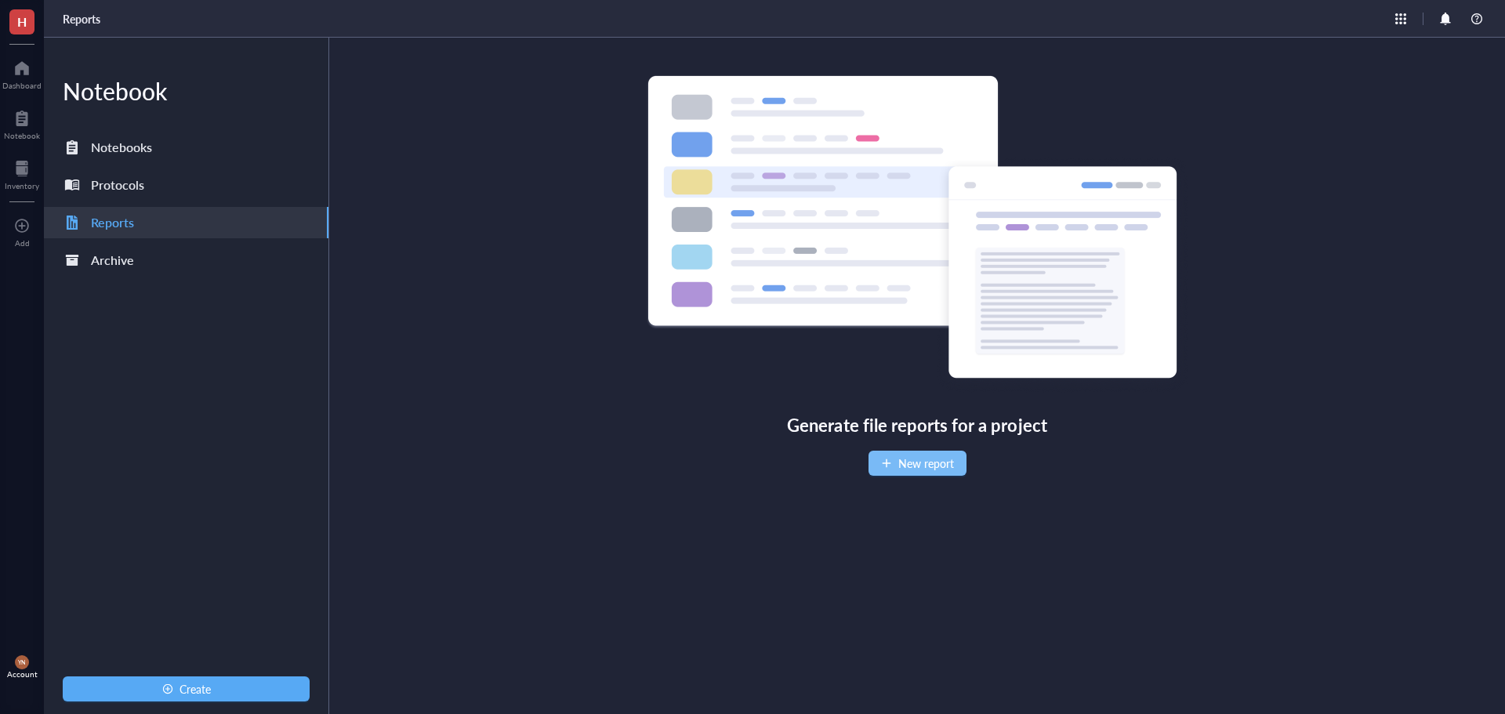
click at [901, 463] on span "New report" at bounding box center [927, 463] width 56 height 13
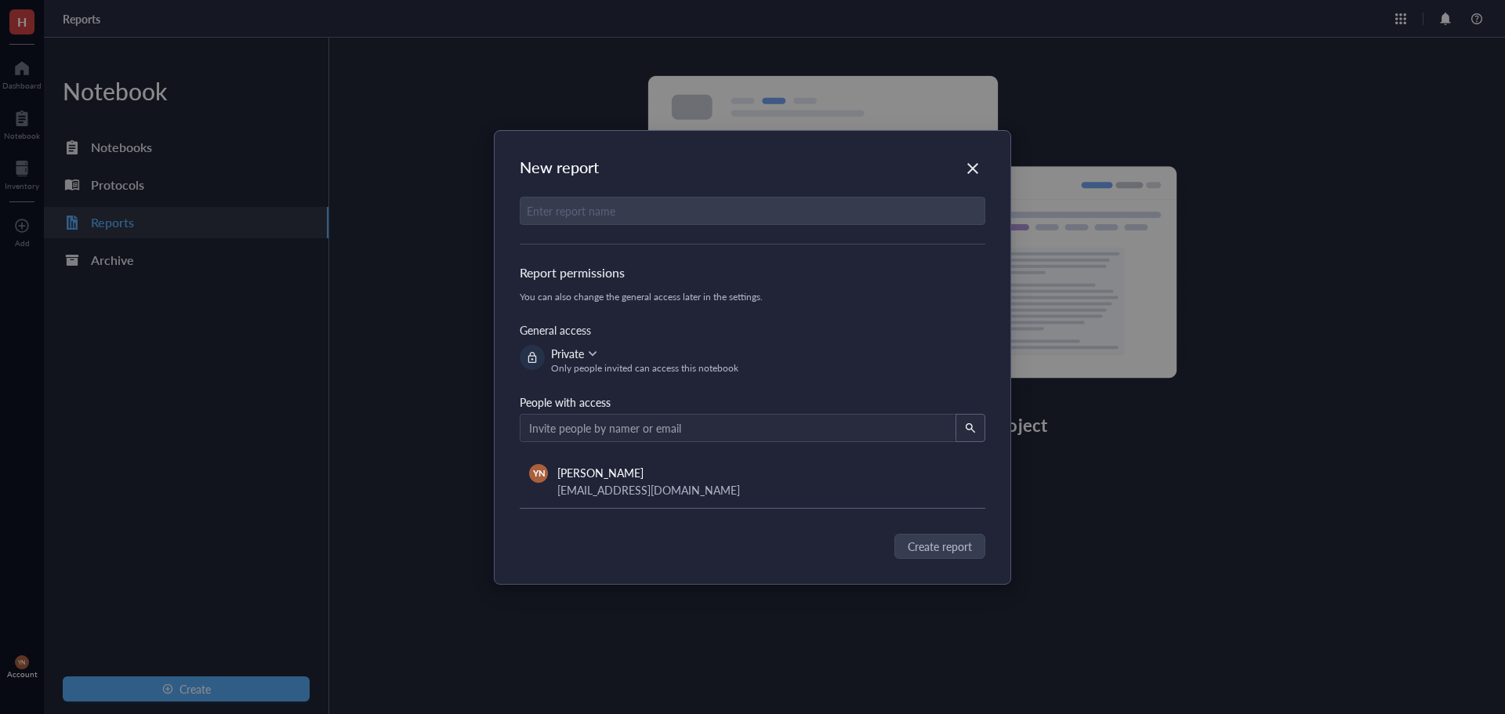
click at [586, 349] on div "Private" at bounding box center [644, 353] width 187 height 17
click at [608, 412] on span "Workspace" at bounding box center [639, 417] width 152 height 17
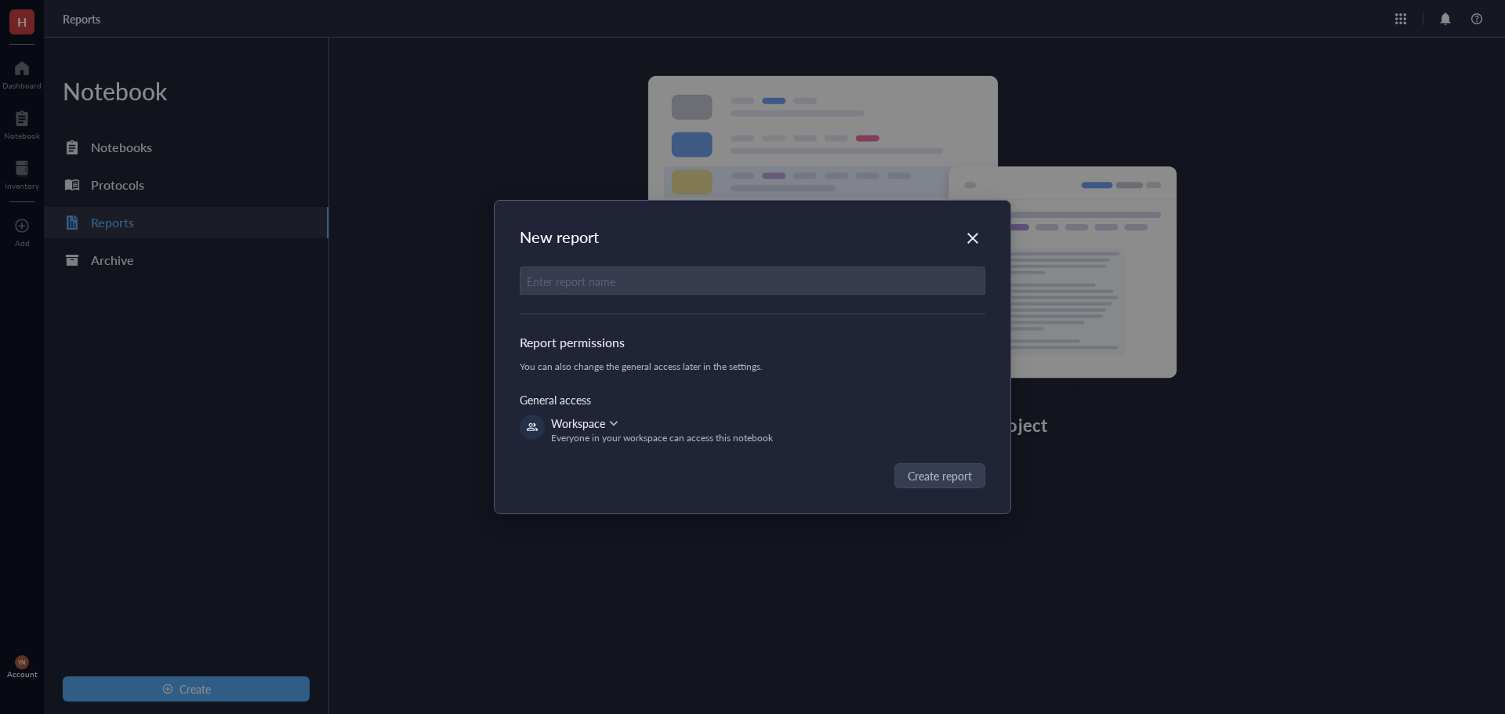
click at [598, 285] on input "text" at bounding box center [753, 281] width 464 height 28
click at [454, 400] on div "New report Report permissions You can also change the general access later in t…" at bounding box center [752, 357] width 1505 height 714
click at [579, 275] on input "text" at bounding box center [753, 281] width 464 height 28
click at [597, 282] on input "text" at bounding box center [753, 281] width 464 height 28
type input "Laboratory Equipment"
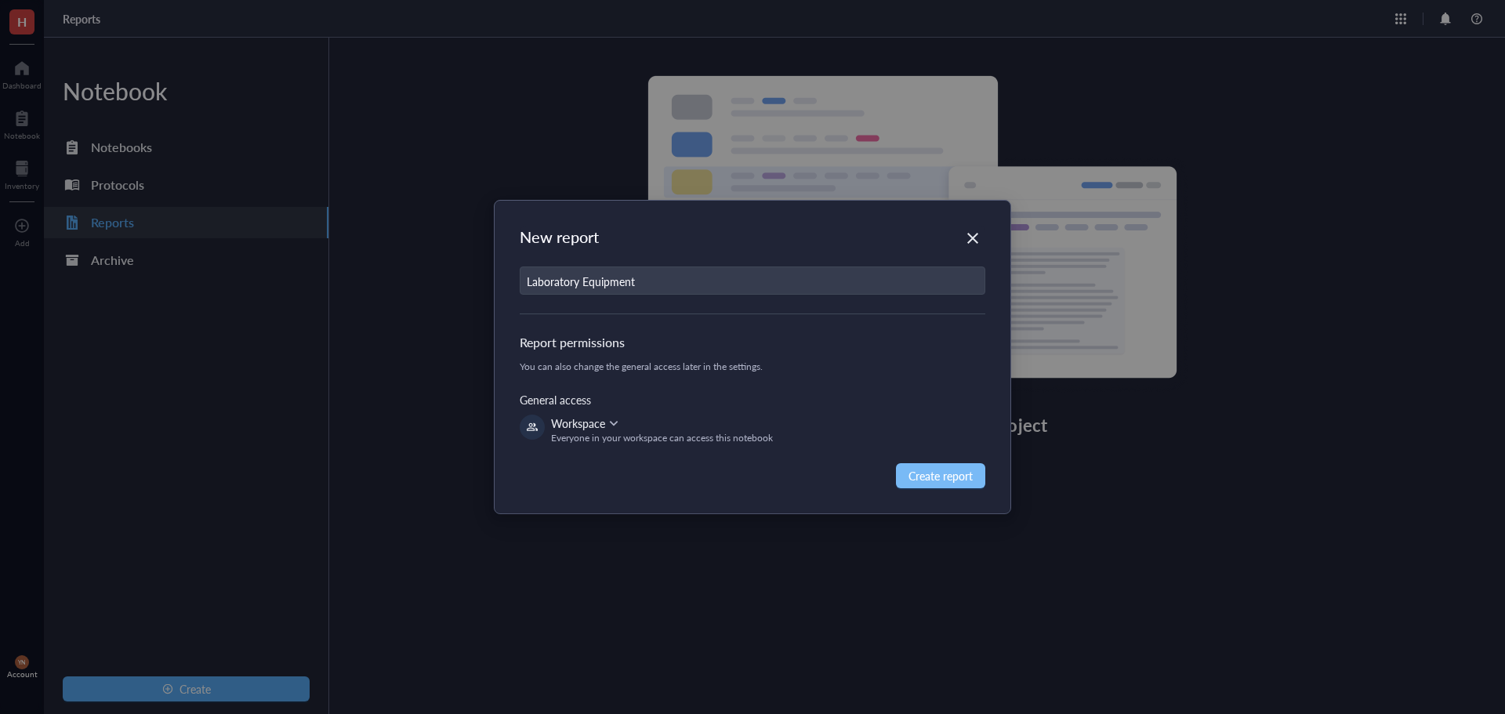
click at [963, 475] on span "Create report" at bounding box center [941, 475] width 64 height 17
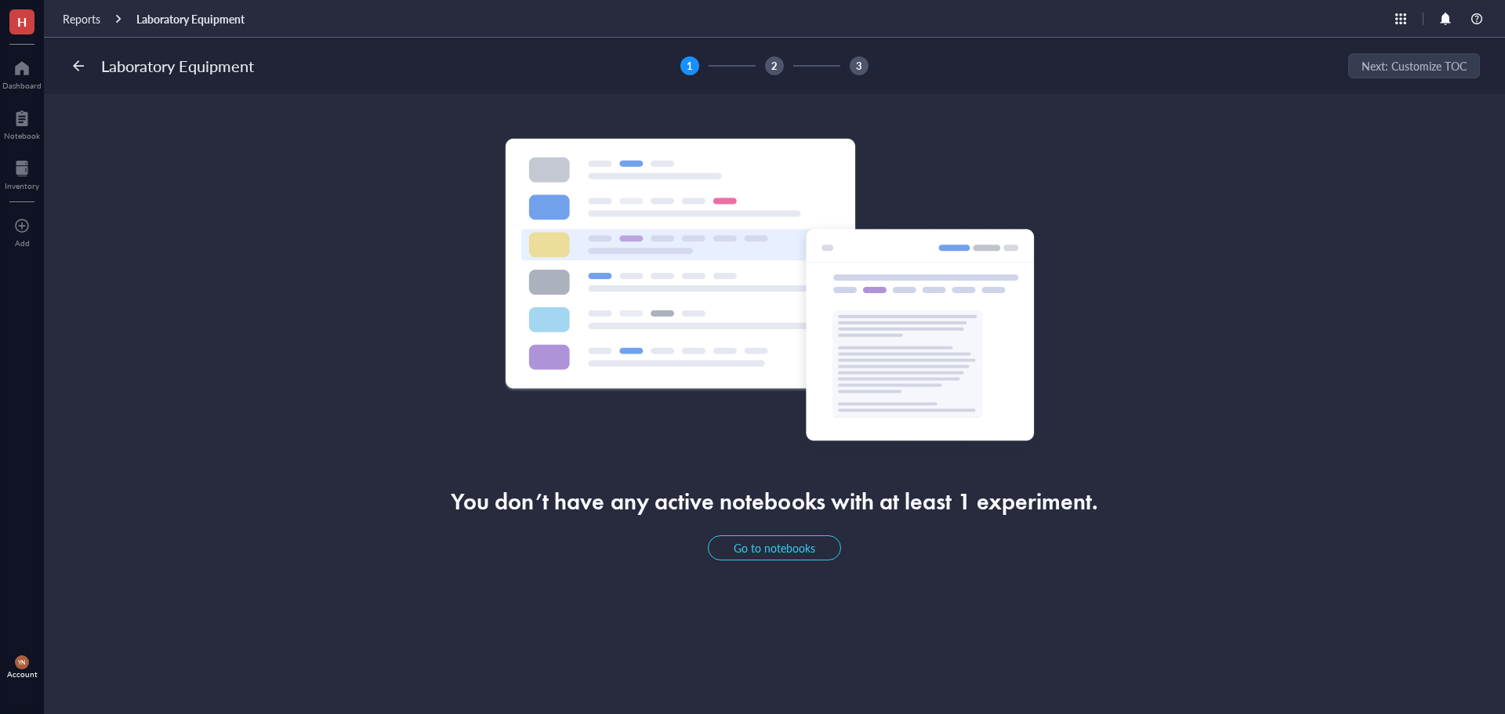
click at [263, 232] on div "You don’t have any active notebooks with at least 1 experiment. Go to notebooks" at bounding box center [774, 349] width 1411 height 423
click at [77, 62] on div at bounding box center [78, 65] width 25 height 25
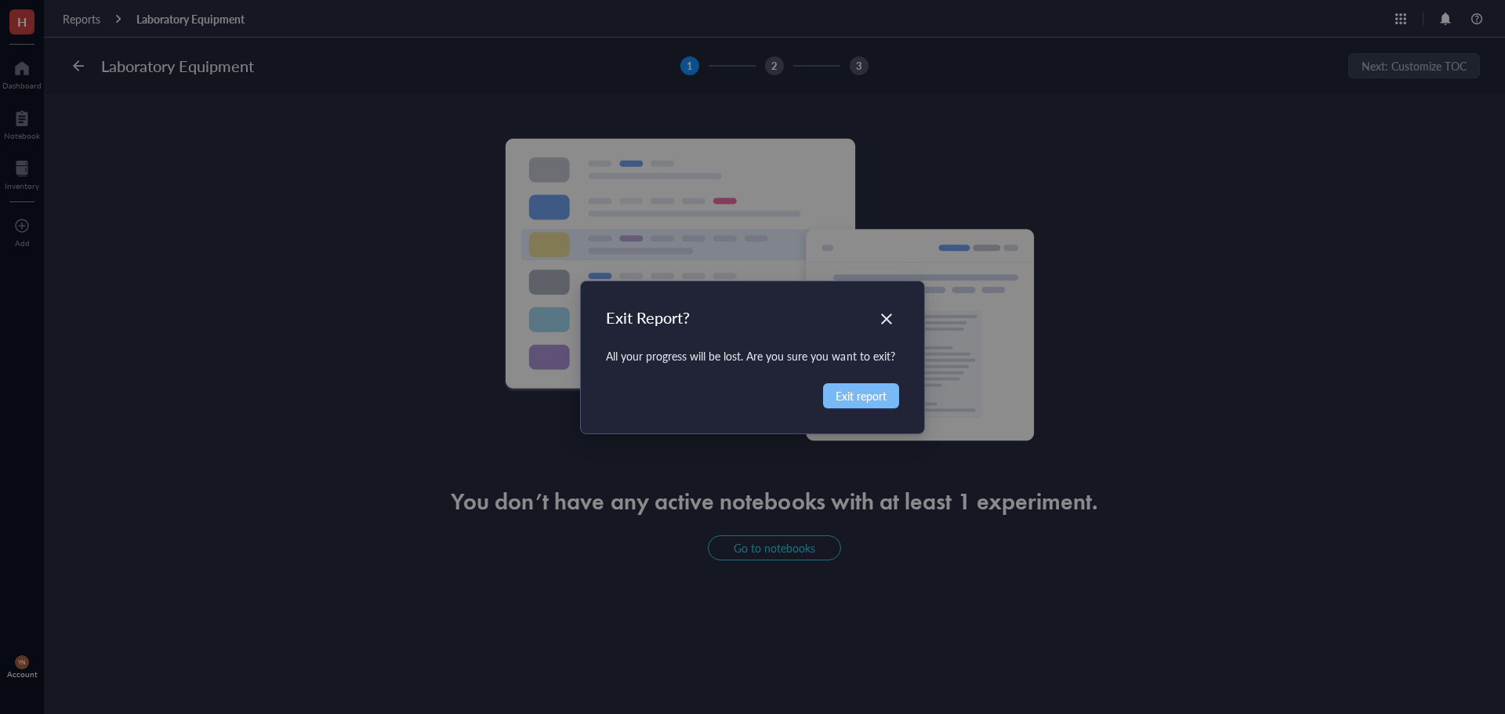
click at [861, 394] on span "Exit report" at bounding box center [861, 395] width 51 height 17
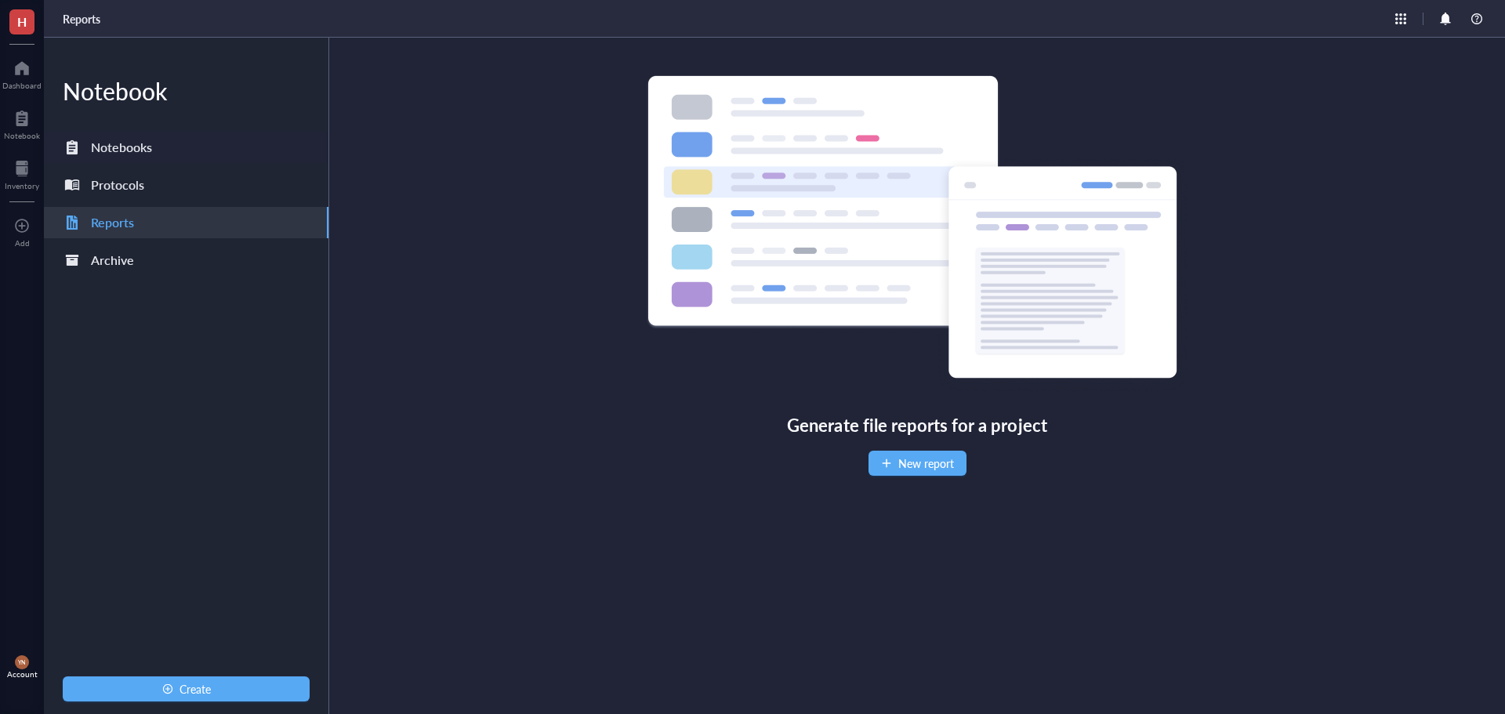
click at [145, 153] on div "Notebooks" at bounding box center [121, 147] width 61 height 22
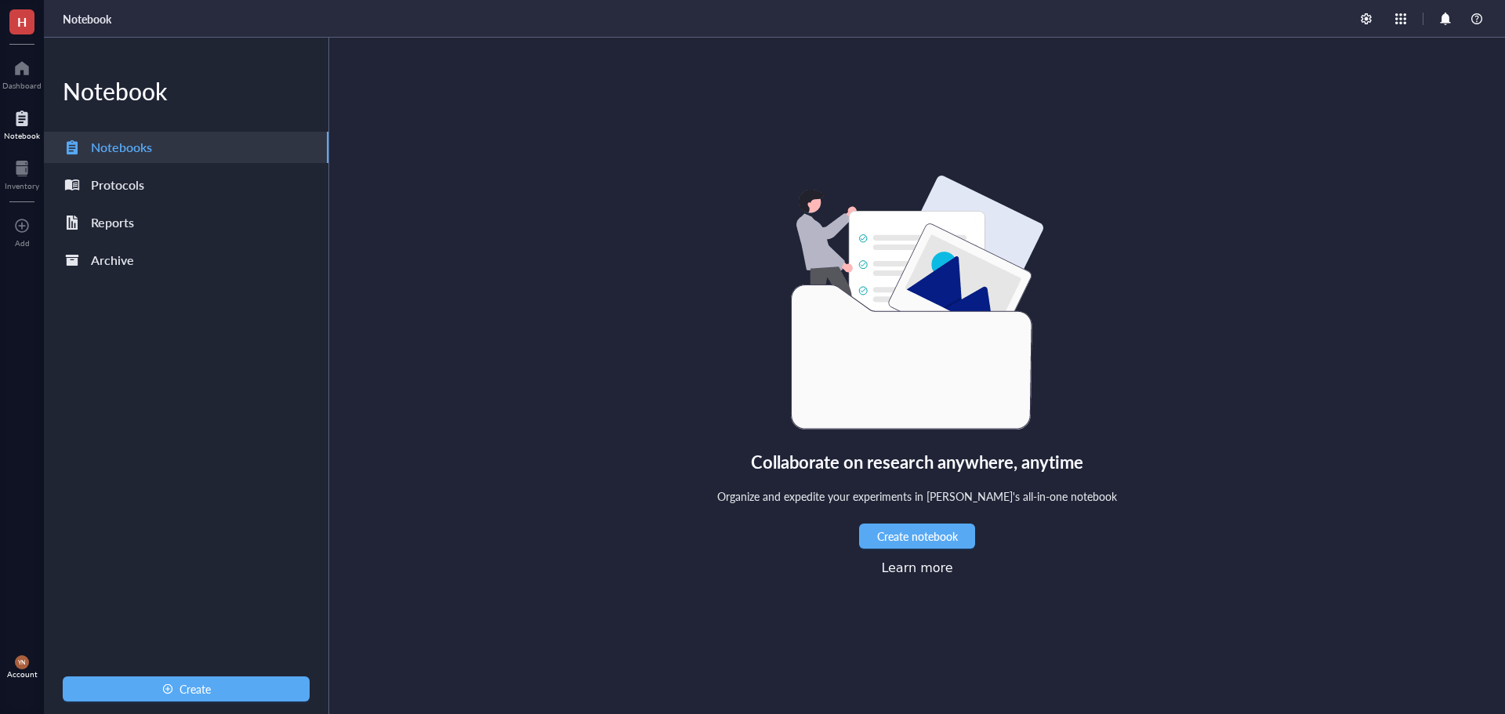
click at [508, 344] on div "Collaborate on research anywhere, anytime Organize and expedite your experiment…" at bounding box center [917, 376] width 1176 height 677
click at [165, 260] on div "Archive" at bounding box center [186, 260] width 285 height 31
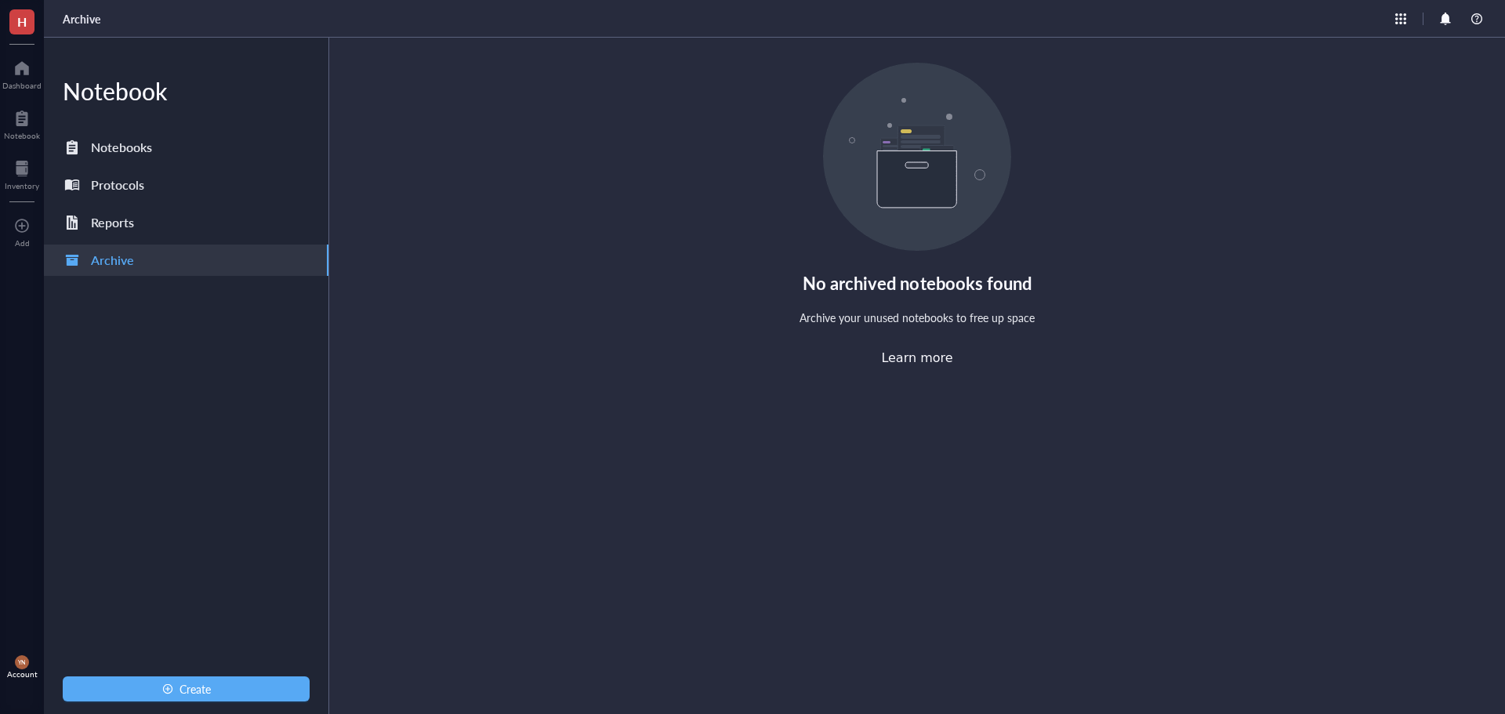
click at [791, 410] on div "No archived notebooks found Archive your unused notebooks to free up space Lear…" at bounding box center [917, 376] width 1176 height 677
drag, startPoint x: 107, startPoint y: 116, endPoint x: 114, endPoint y: 128, distance: 13.3
click at [107, 118] on div "Notebook Notebooks Protocols Reports Archive Create" at bounding box center [186, 376] width 285 height 677
click at [19, 181] on div "Inventory" at bounding box center [22, 185] width 34 height 9
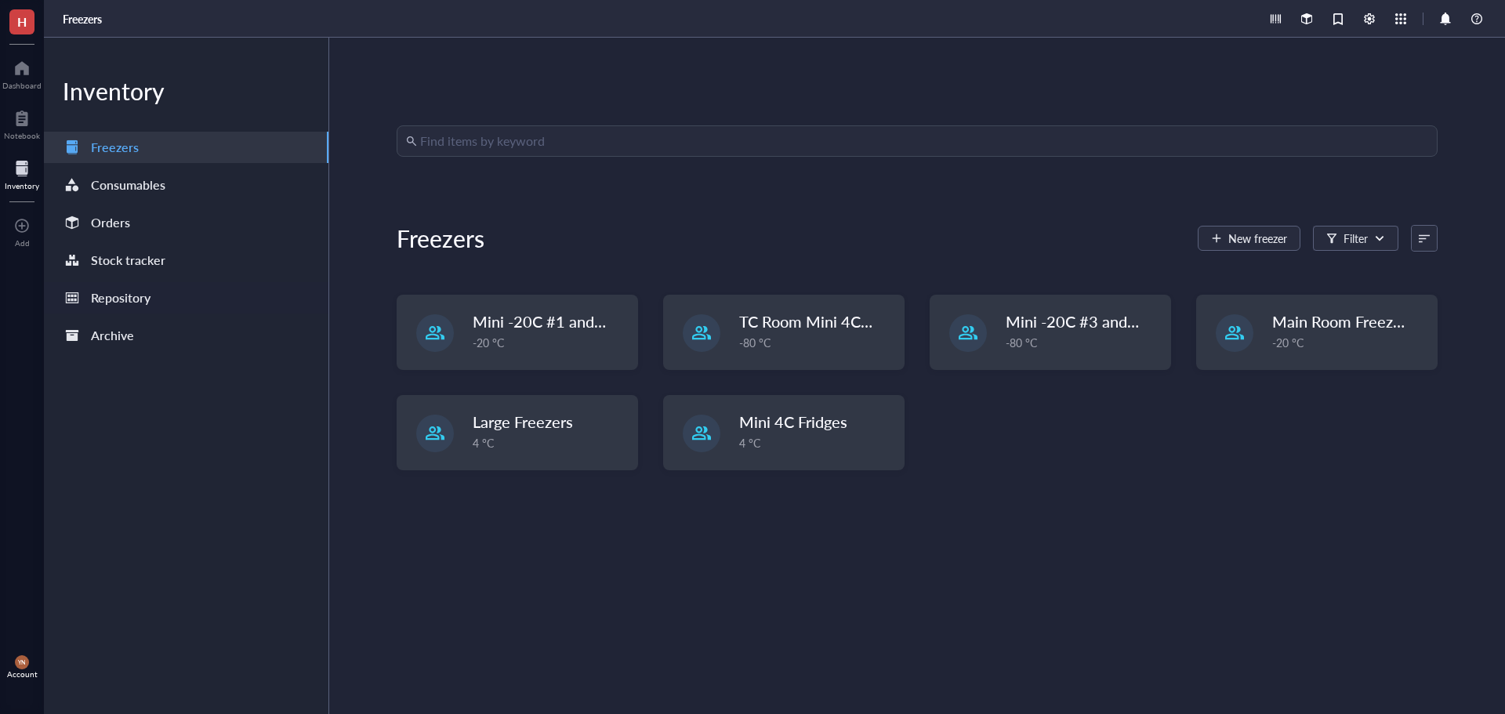
click at [148, 296] on div "Repository" at bounding box center [121, 298] width 60 height 22
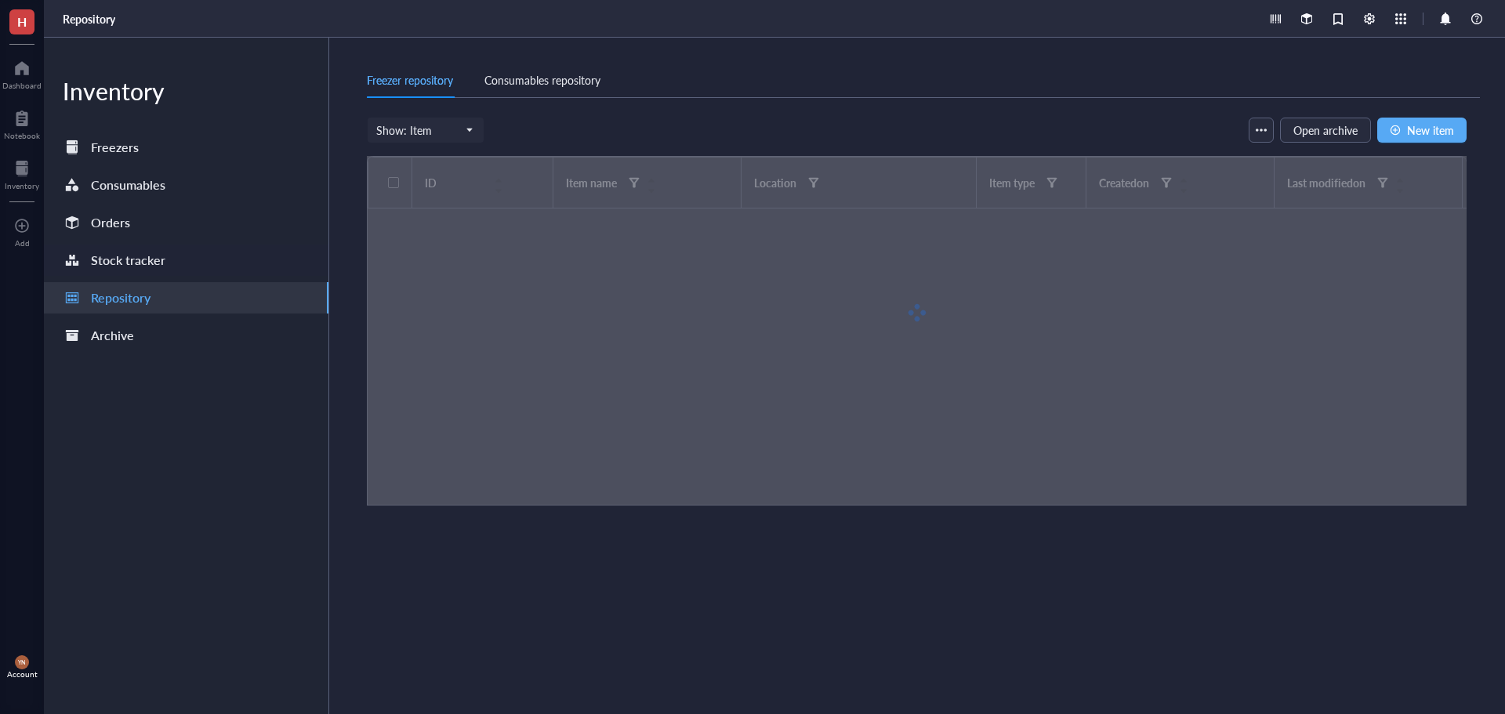
click at [159, 265] on div "Stock tracker" at bounding box center [128, 260] width 74 height 22
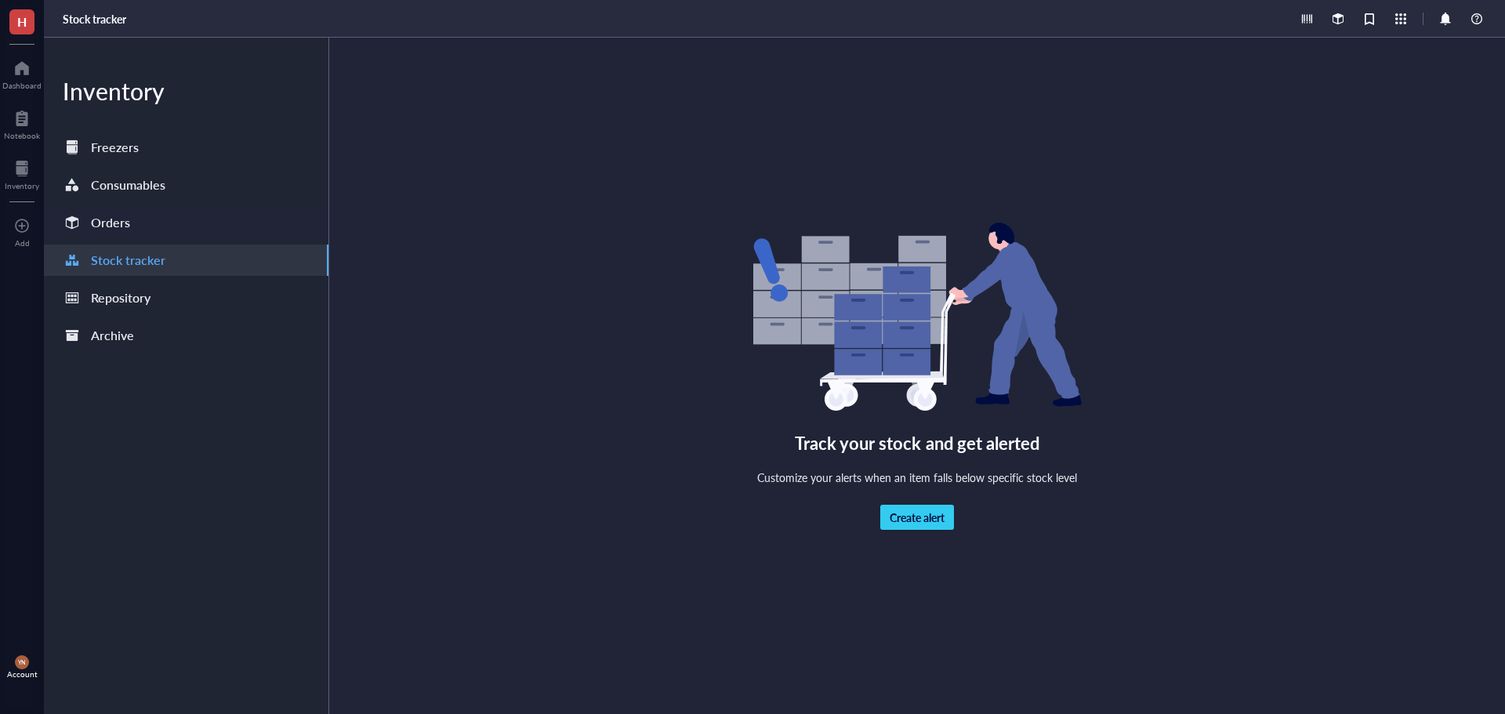
click at [140, 227] on div "Orders" at bounding box center [186, 222] width 285 height 31
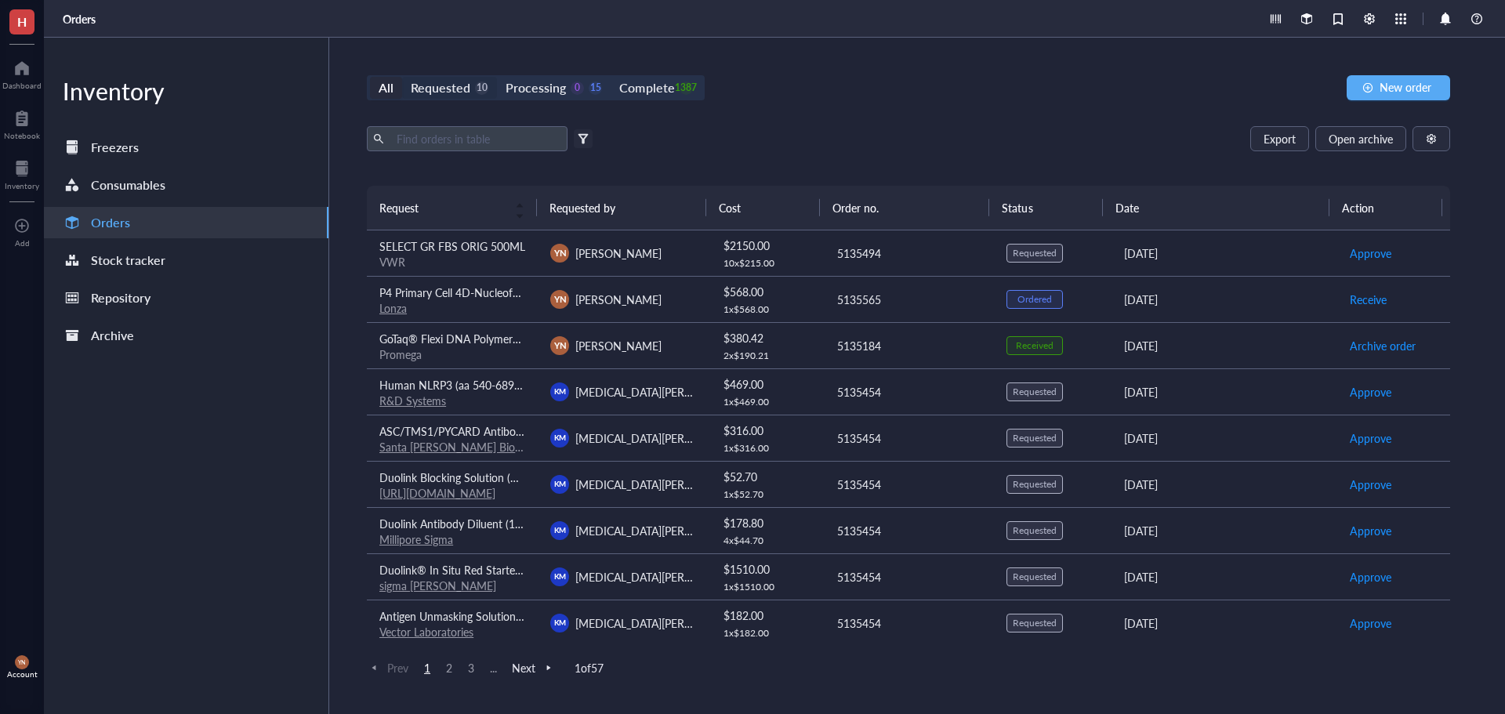
click at [475, 83] on div "10" at bounding box center [481, 88] width 13 height 13
click at [402, 77] on input "Requested 10" at bounding box center [402, 77] width 0 height 0
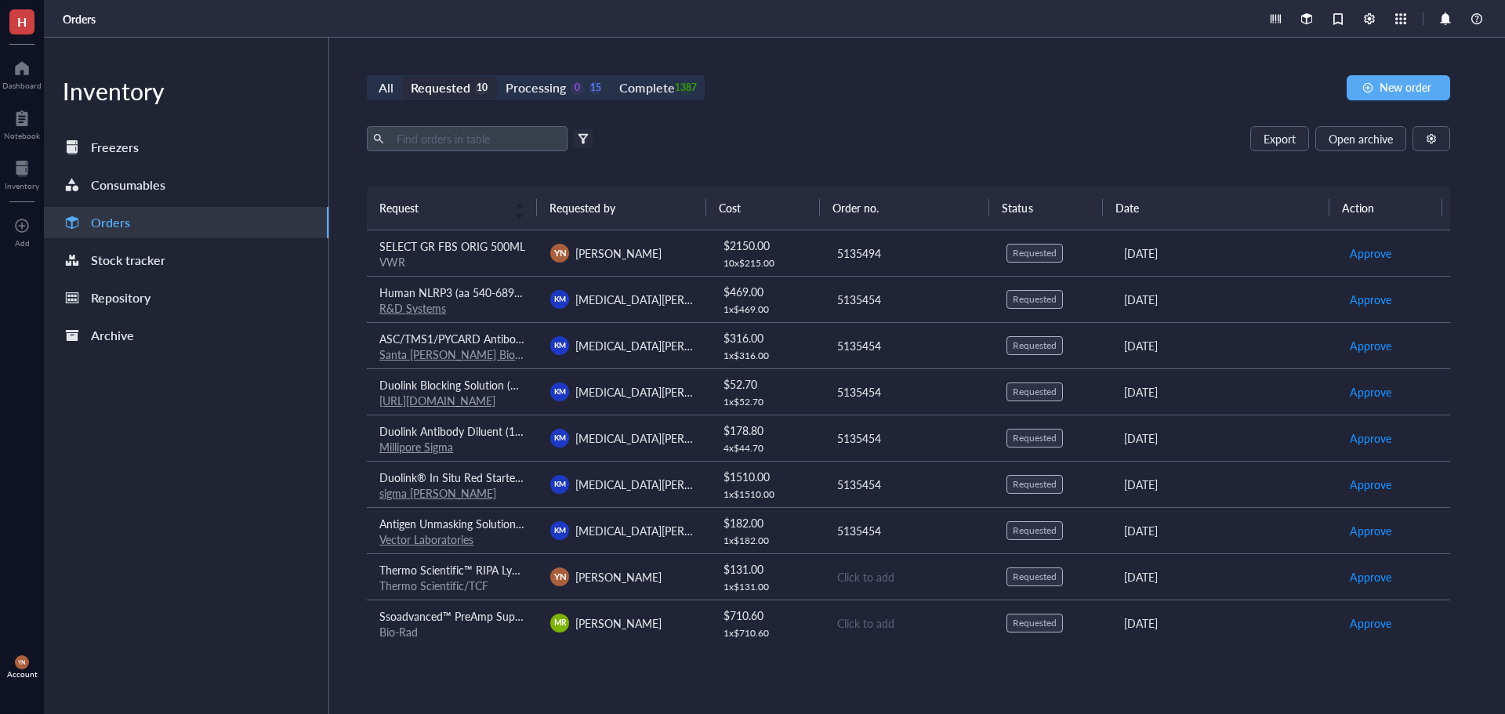
click at [113, 624] on div "Inventory Freezers Consumables Orders Stock tracker Repository Archive" at bounding box center [186, 376] width 285 height 677
click at [143, 179] on div "Consumables" at bounding box center [128, 185] width 74 height 22
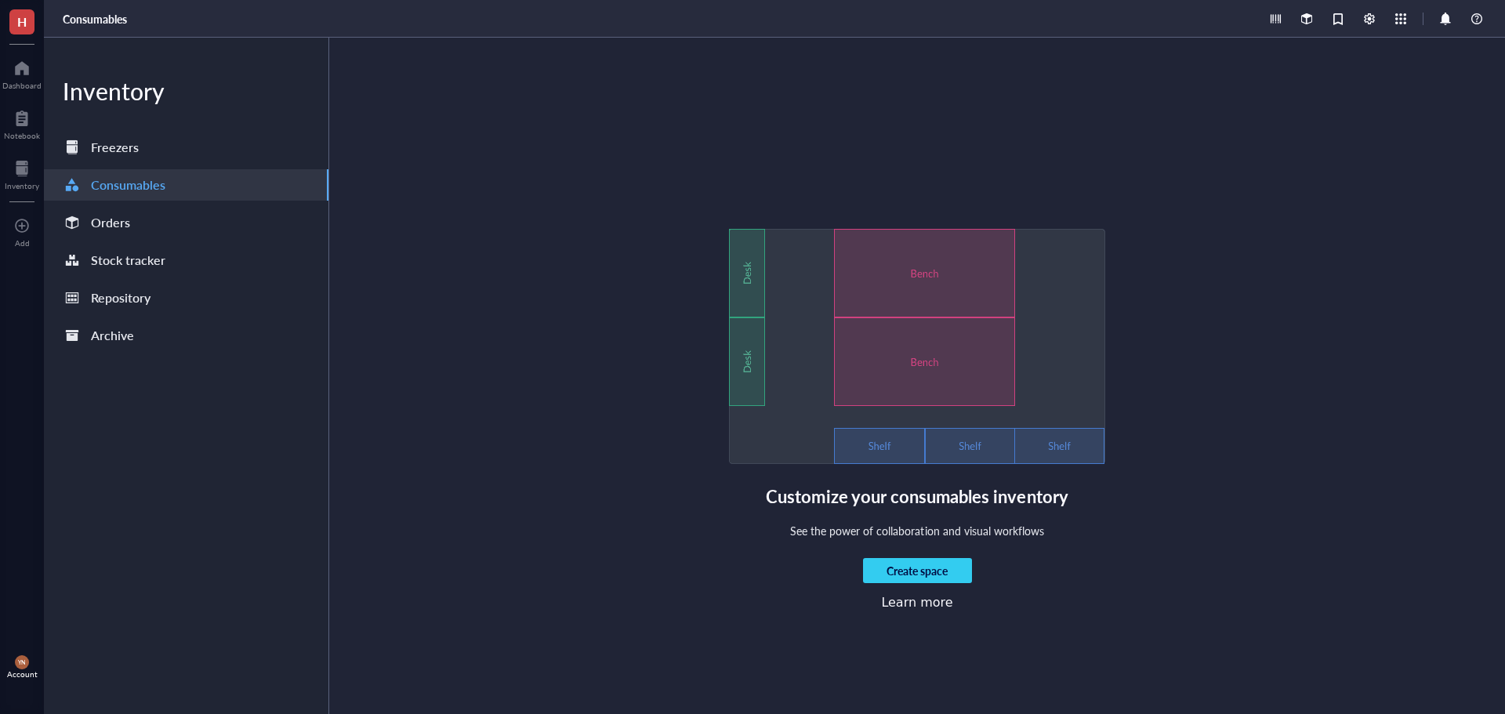
click at [178, 503] on div "Inventory Freezers Consumables Orders Stock tracker Repository Archive" at bounding box center [186, 376] width 285 height 677
click at [120, 146] on div "Freezers" at bounding box center [115, 147] width 48 height 22
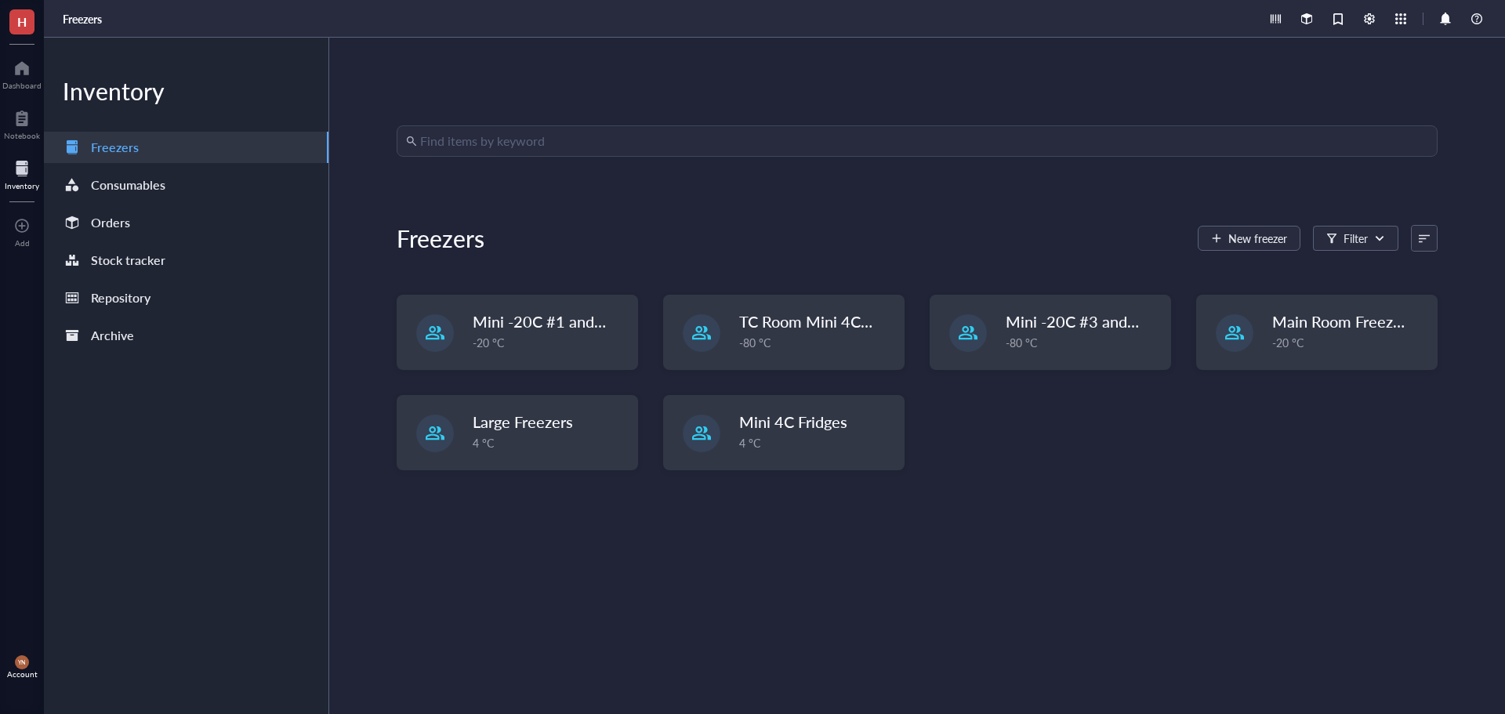
click at [707, 595] on div "Find items by keyword Freezers New freezer Filter Mini -20C #1 and #2 -20 °C TC…" at bounding box center [917, 375] width 1041 height 501
click at [1061, 561] on div "Find items by keyword Freezers New freezer Filter Mini -20C #1 and #2 -20 °C TC…" at bounding box center [917, 375] width 1041 height 501
click at [29, 137] on div "Notebook" at bounding box center [22, 135] width 36 height 9
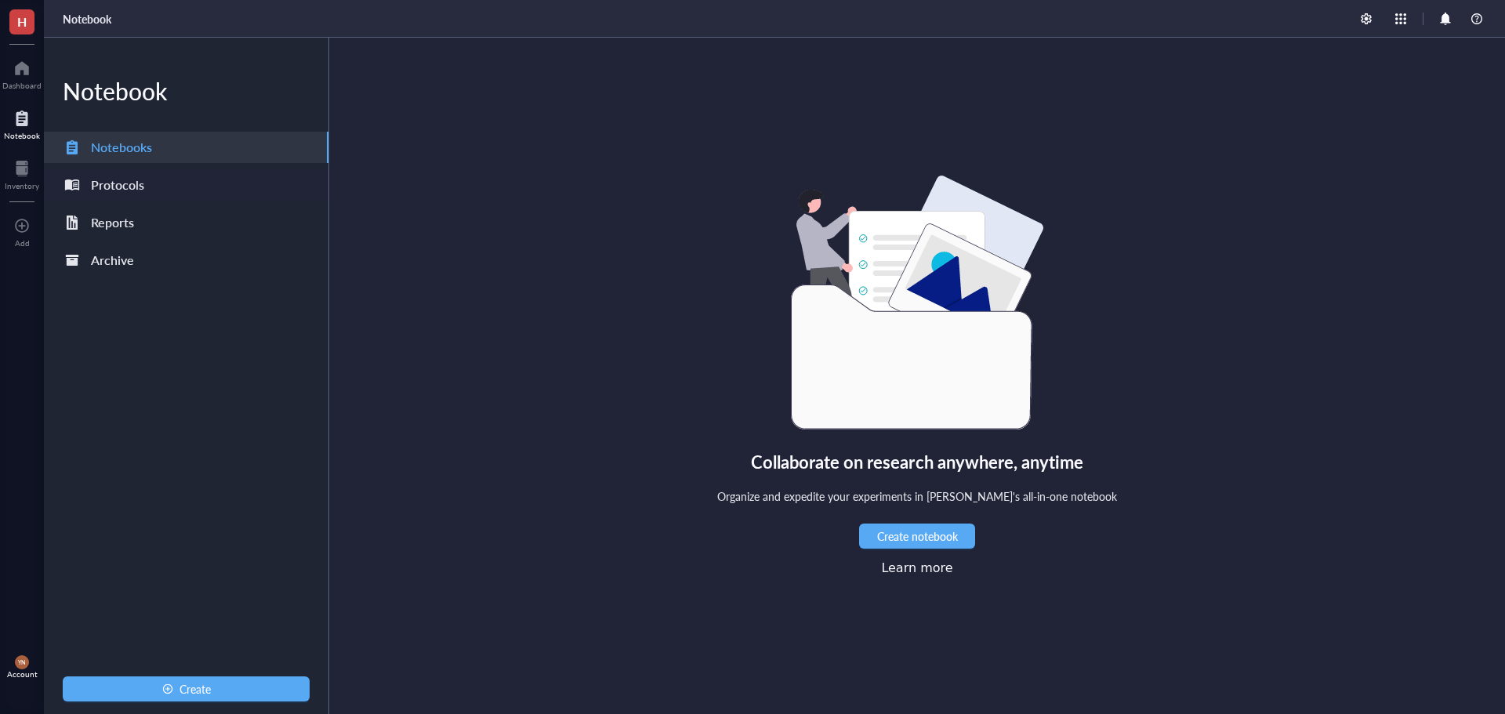
click at [133, 189] on div "Protocols" at bounding box center [117, 185] width 53 height 22
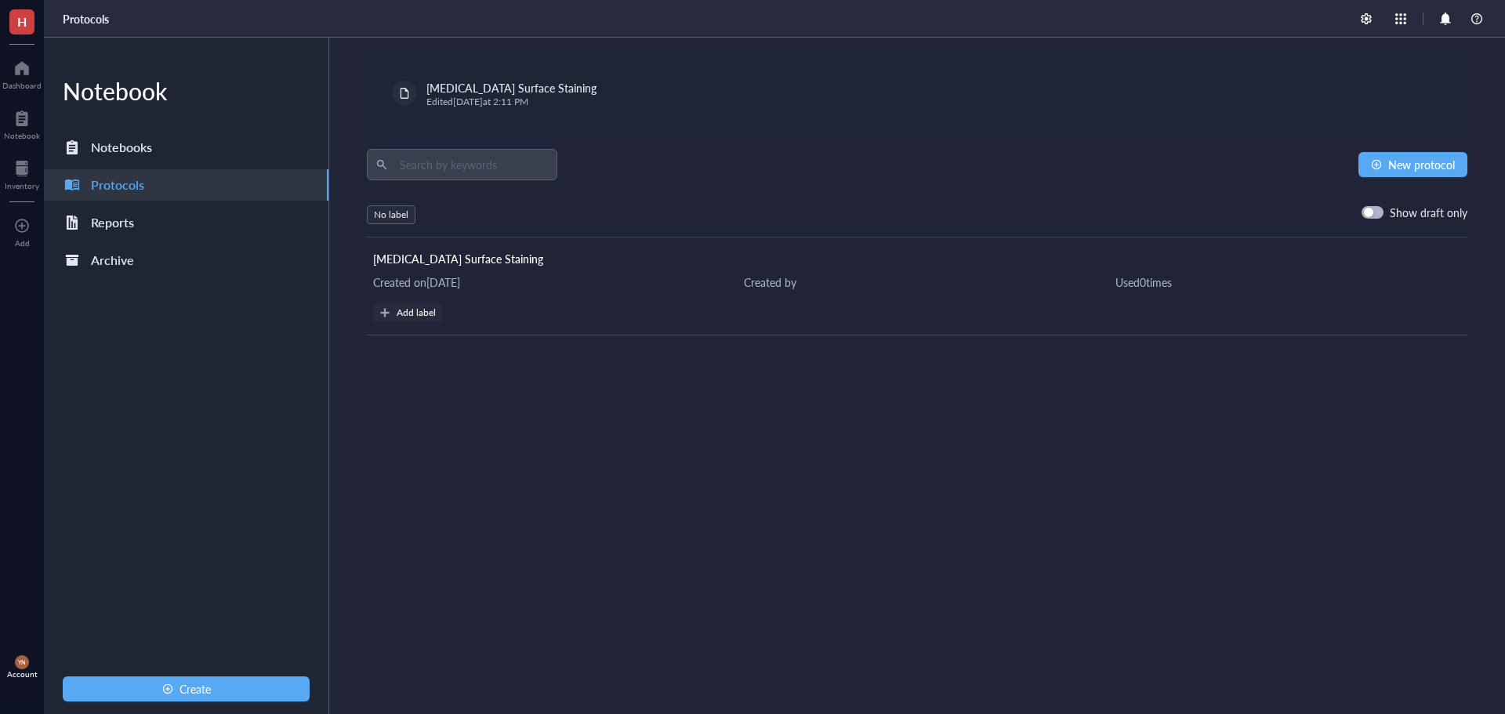
click at [606, 430] on div "[MEDICAL_DATA] Surface Staining Edited [DATE] 2:11 PM New protocol No label Sho…" at bounding box center [917, 376] width 1176 height 677
